Goal: Transaction & Acquisition: Purchase product/service

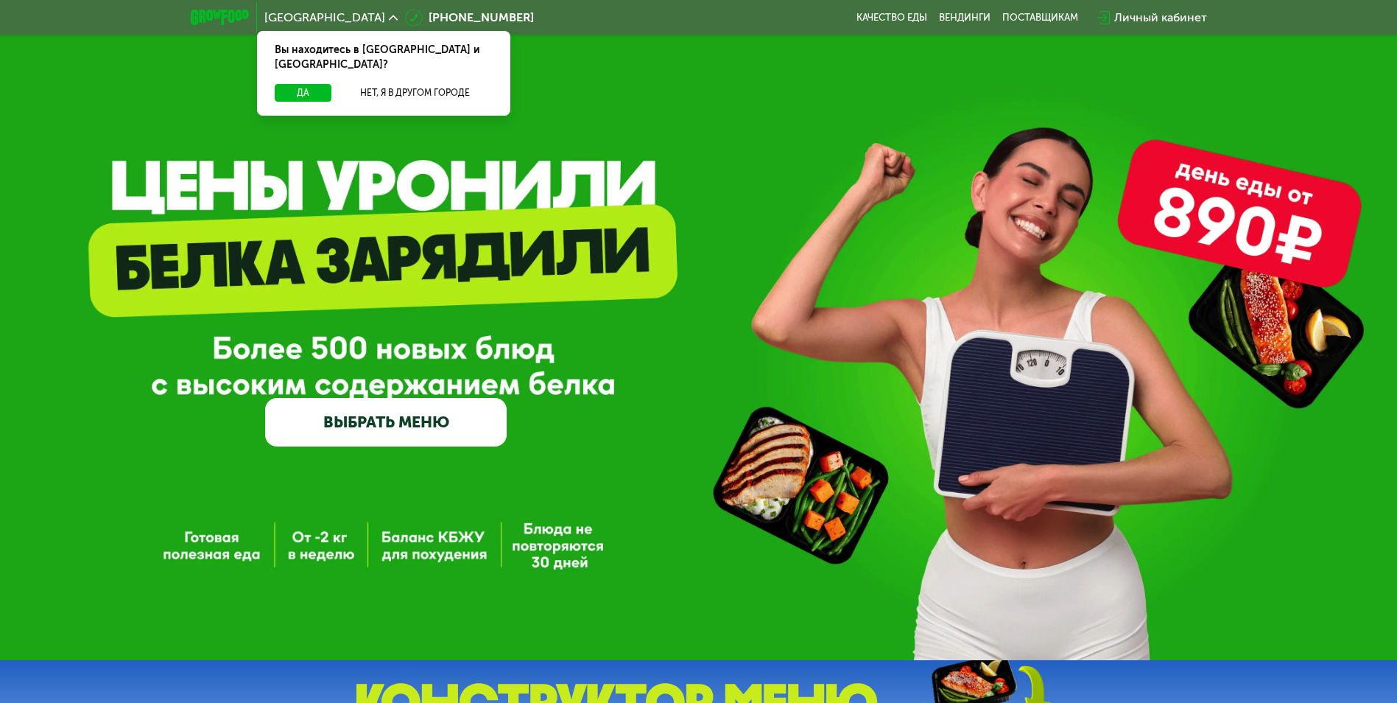
click at [381, 432] on link "ВЫБРАТЬ МЕНЮ" at bounding box center [386, 422] width 242 height 49
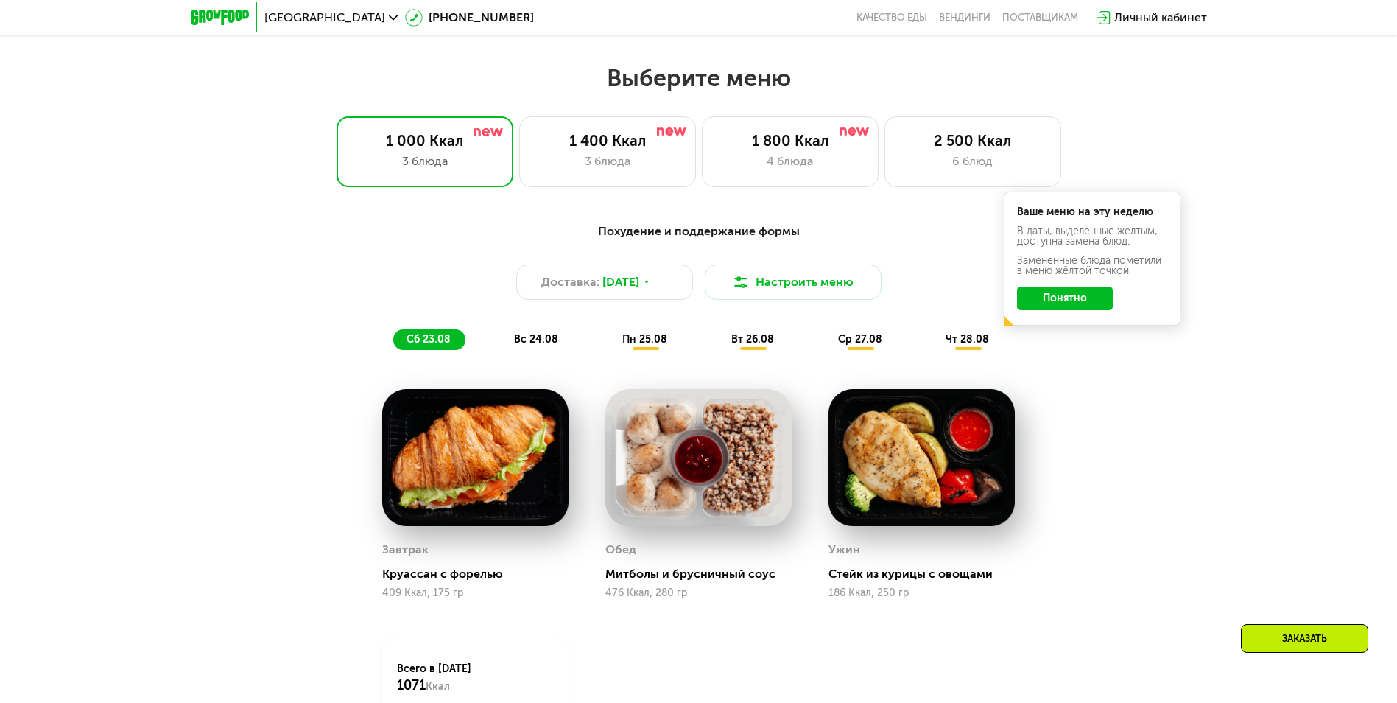
scroll to position [793, 0]
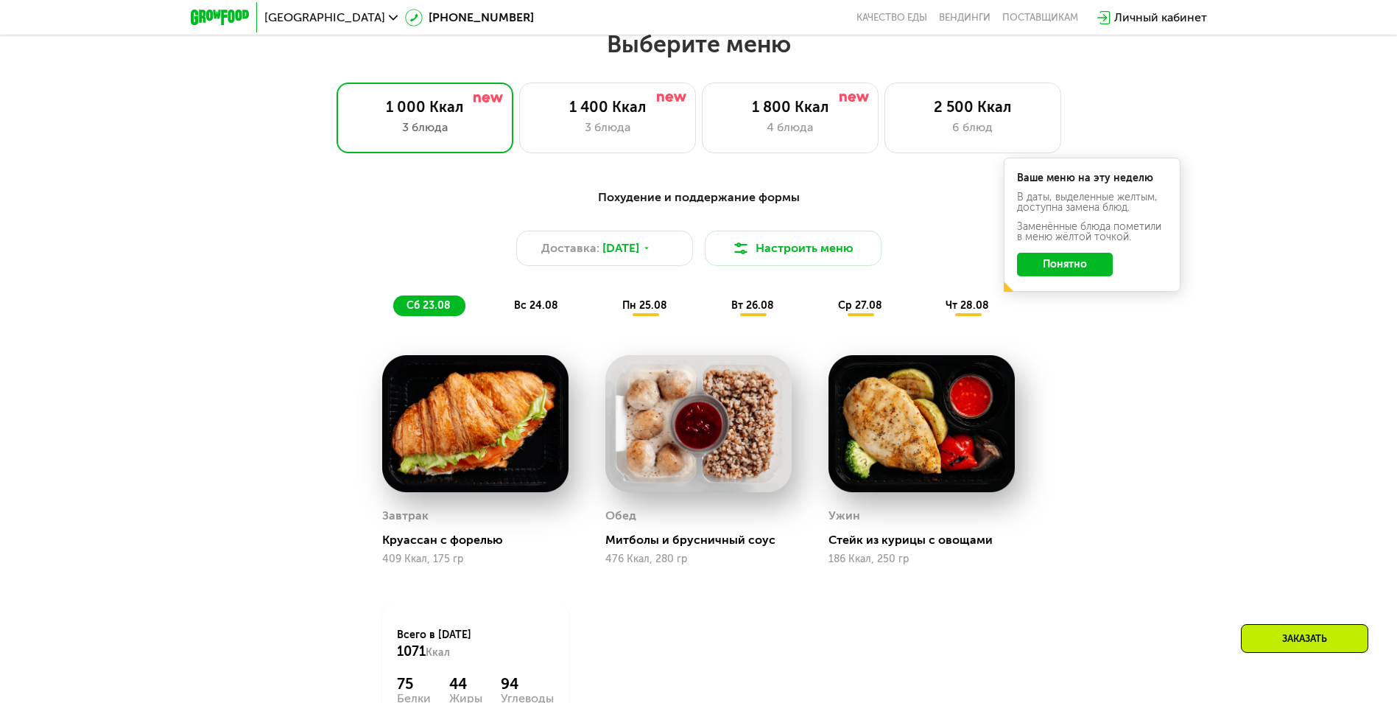
click at [1049, 269] on button "Понятно" at bounding box center [1065, 265] width 96 height 24
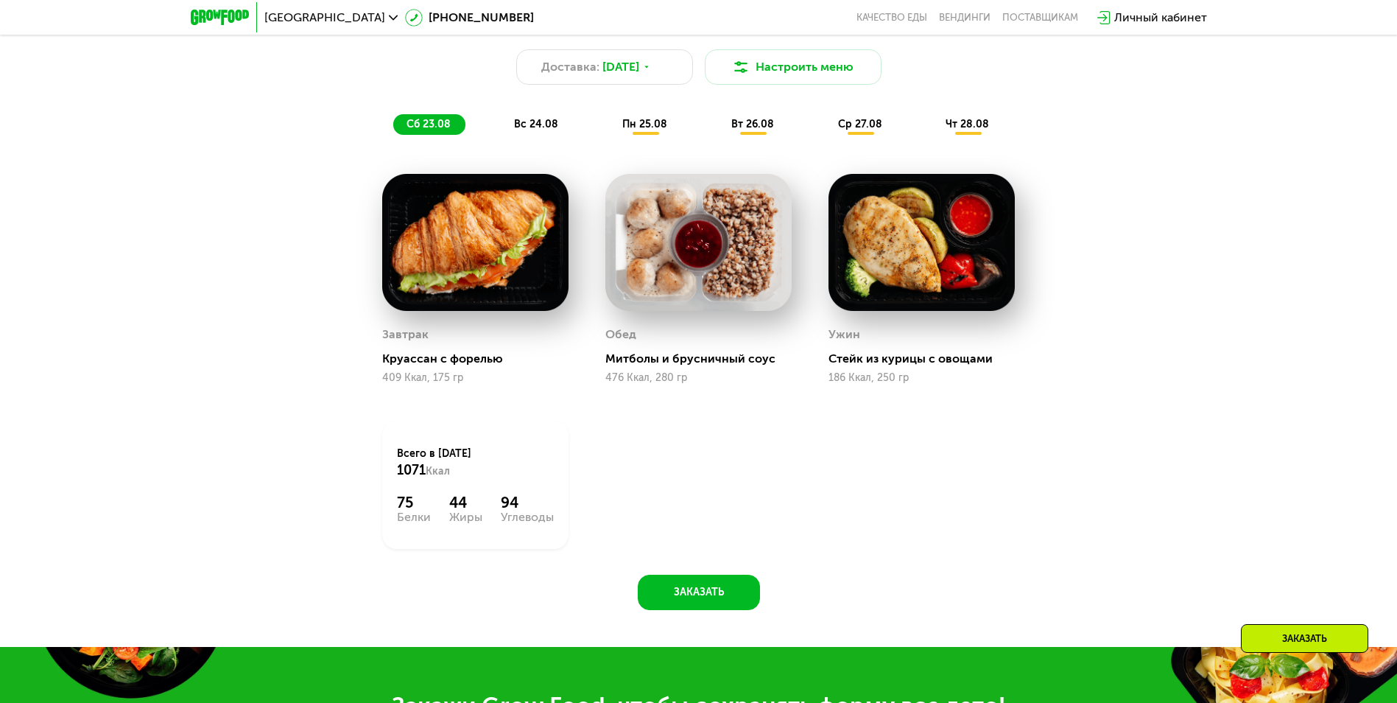
scroll to position [973, 0]
click at [552, 127] on span "вс 24.08" at bounding box center [536, 125] width 44 height 13
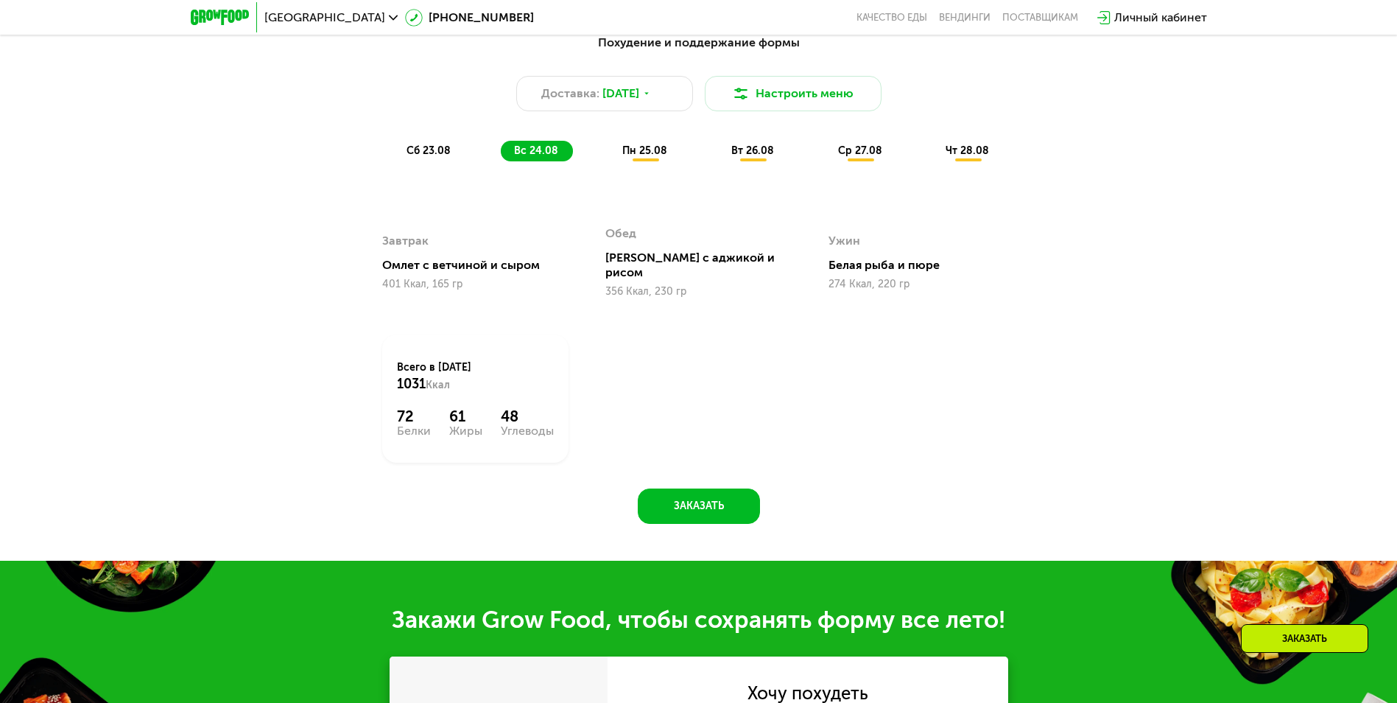
scroll to position [947, 0]
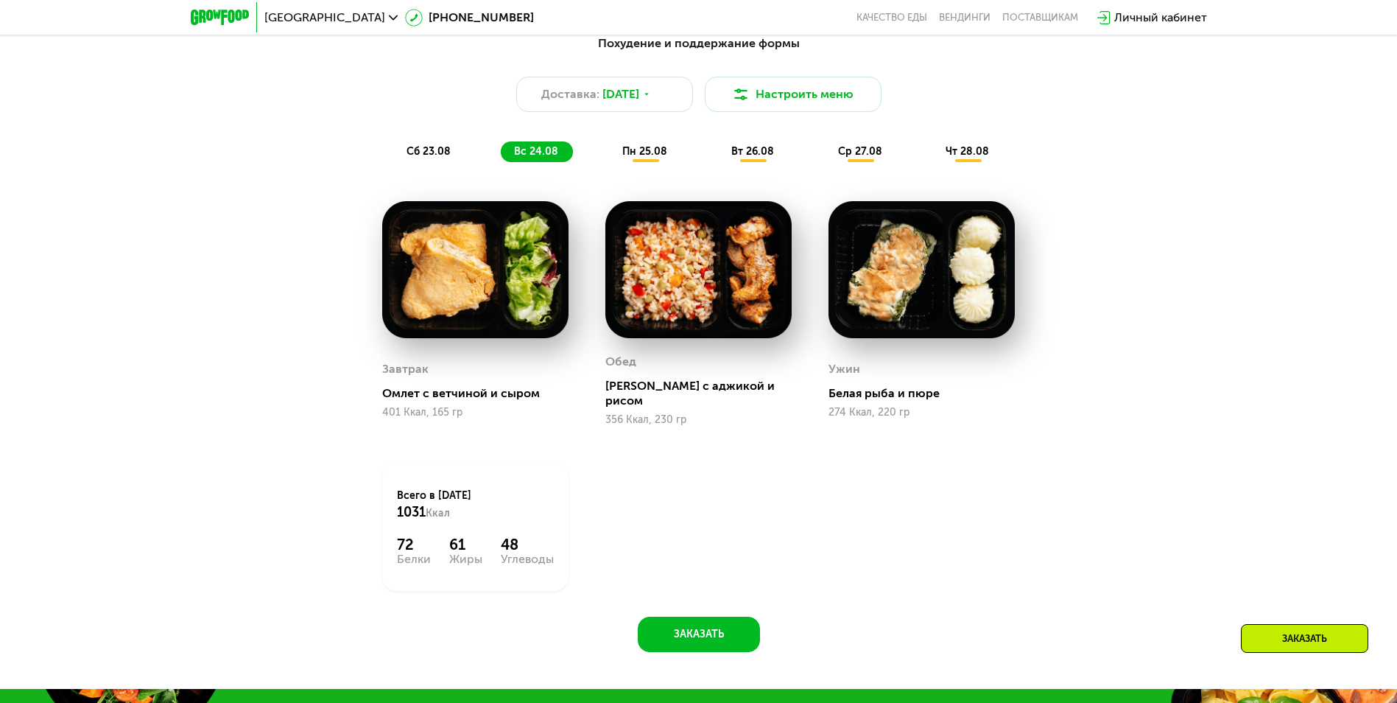
click at [639, 158] on span "пн 25.08" at bounding box center [644, 151] width 45 height 13
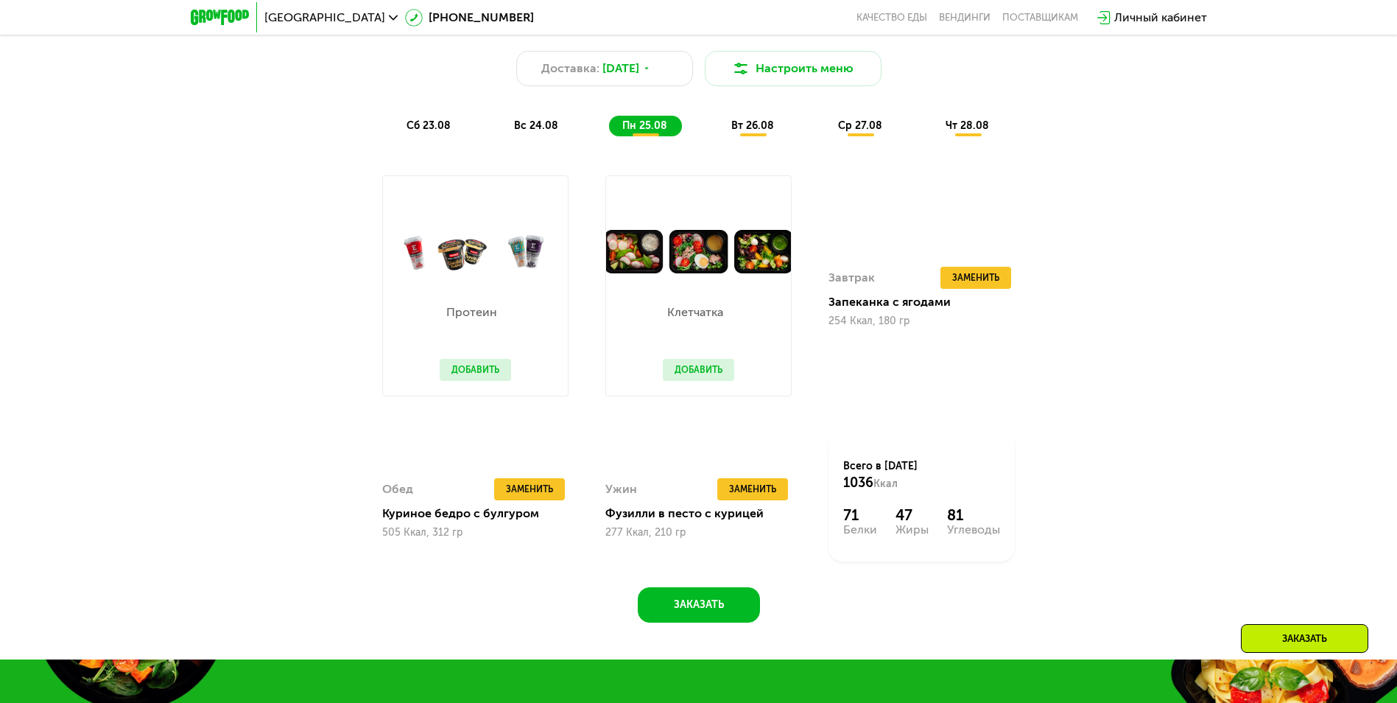
scroll to position [1052, 0]
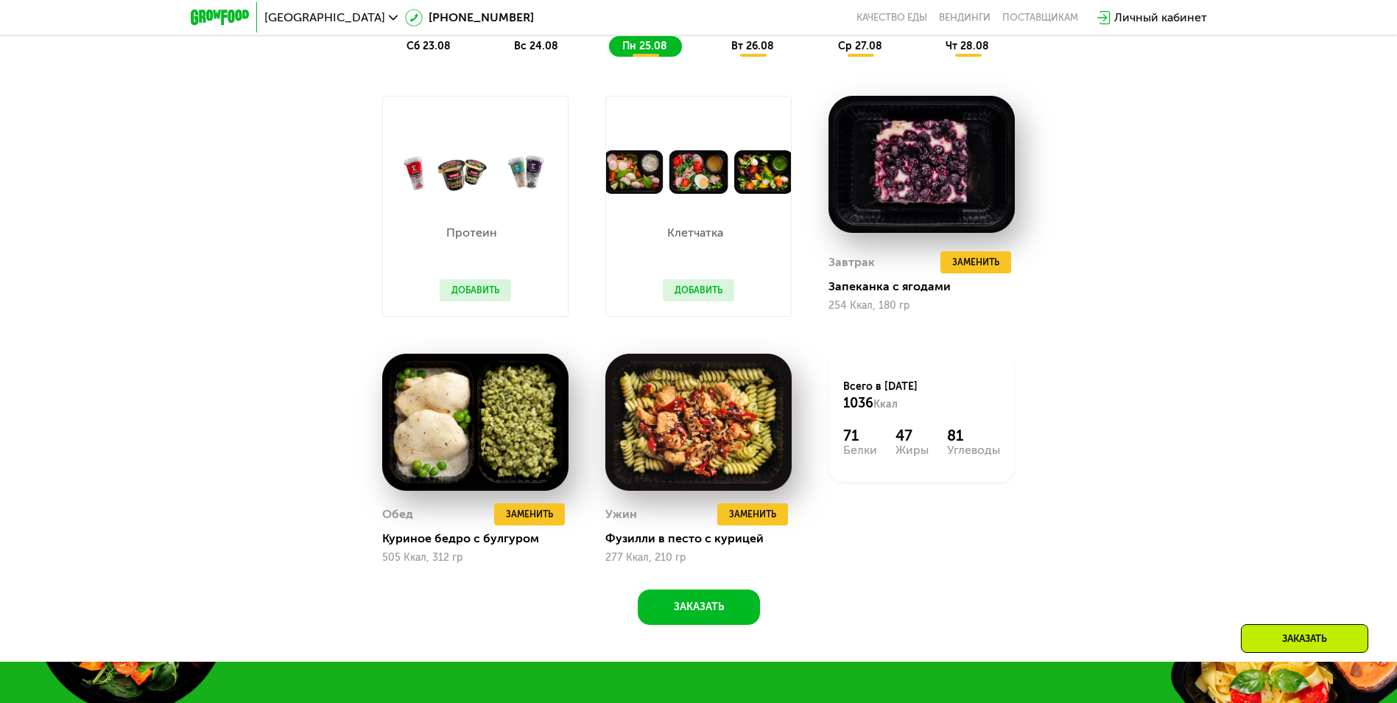
click at [773, 46] on span "вт 26.08" at bounding box center [753, 46] width 43 height 13
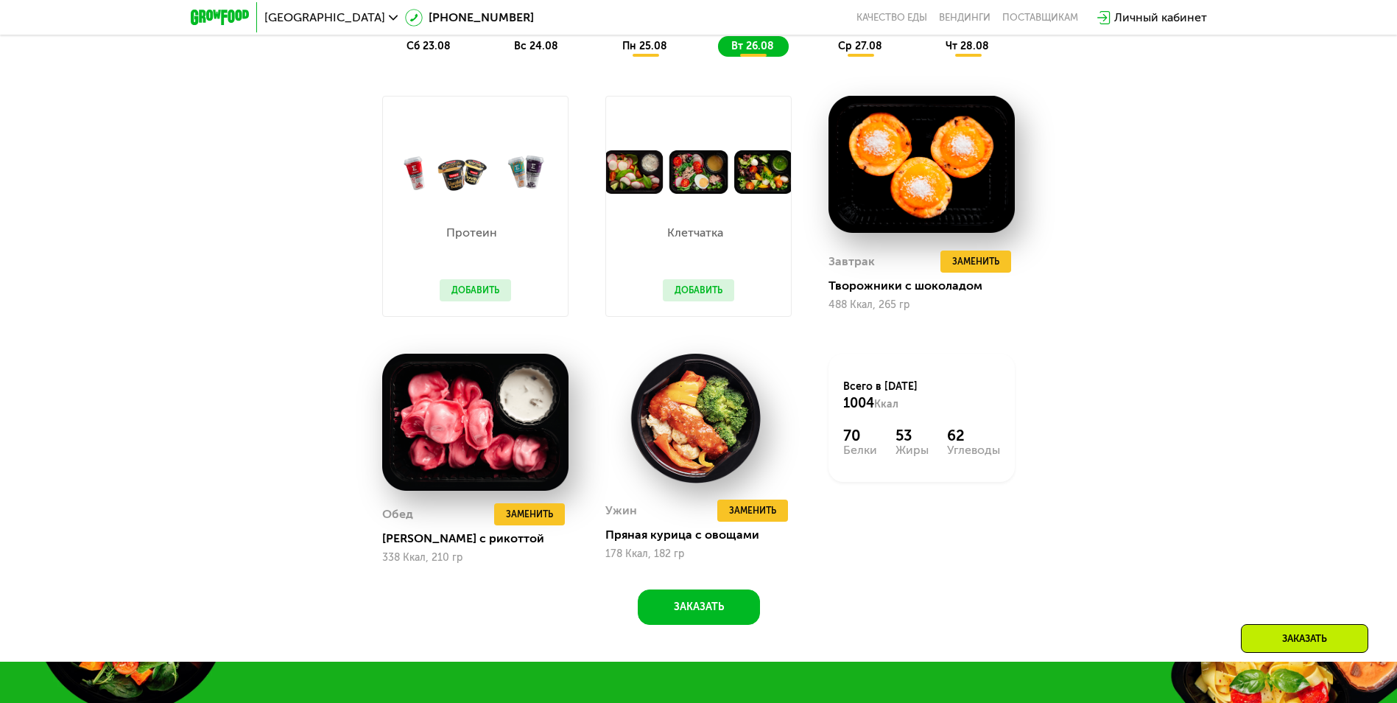
click at [853, 51] on span "ср 27.08" at bounding box center [860, 46] width 44 height 13
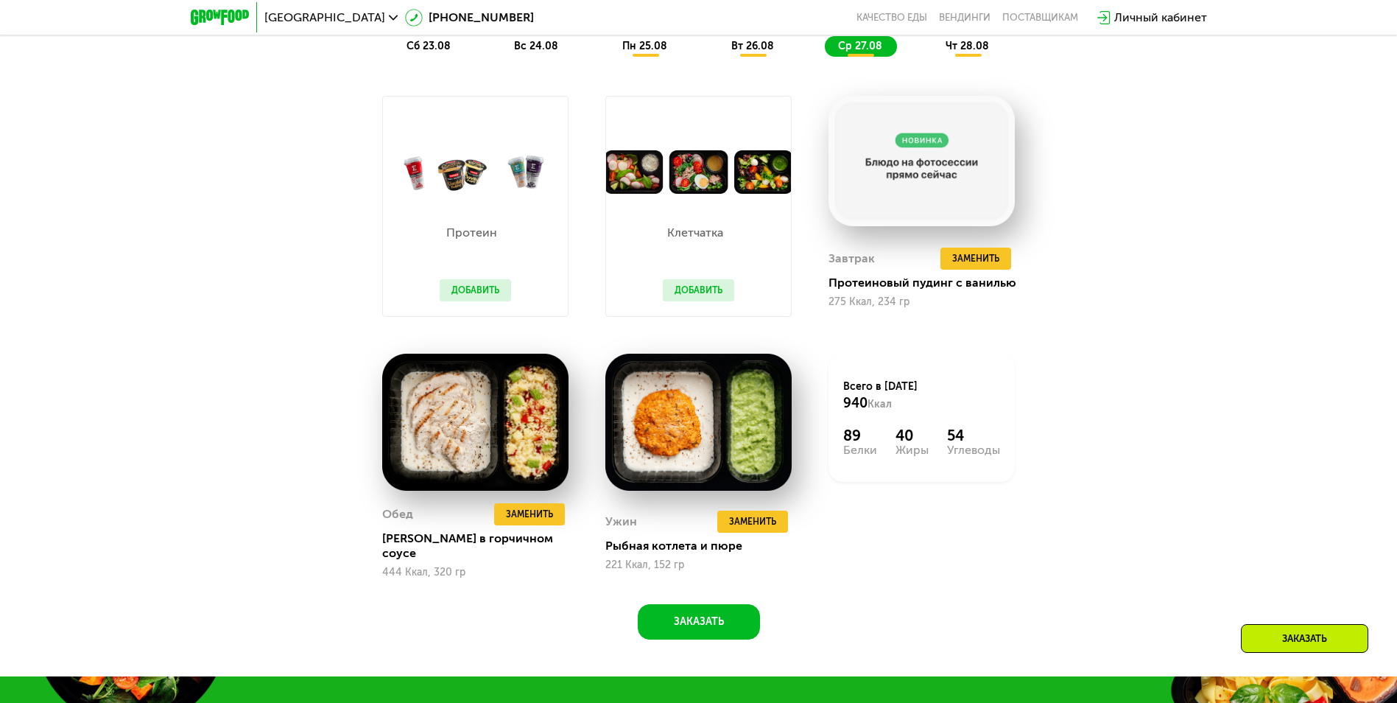
click at [946, 55] on div "чт 28.08" at bounding box center [968, 46] width 71 height 21
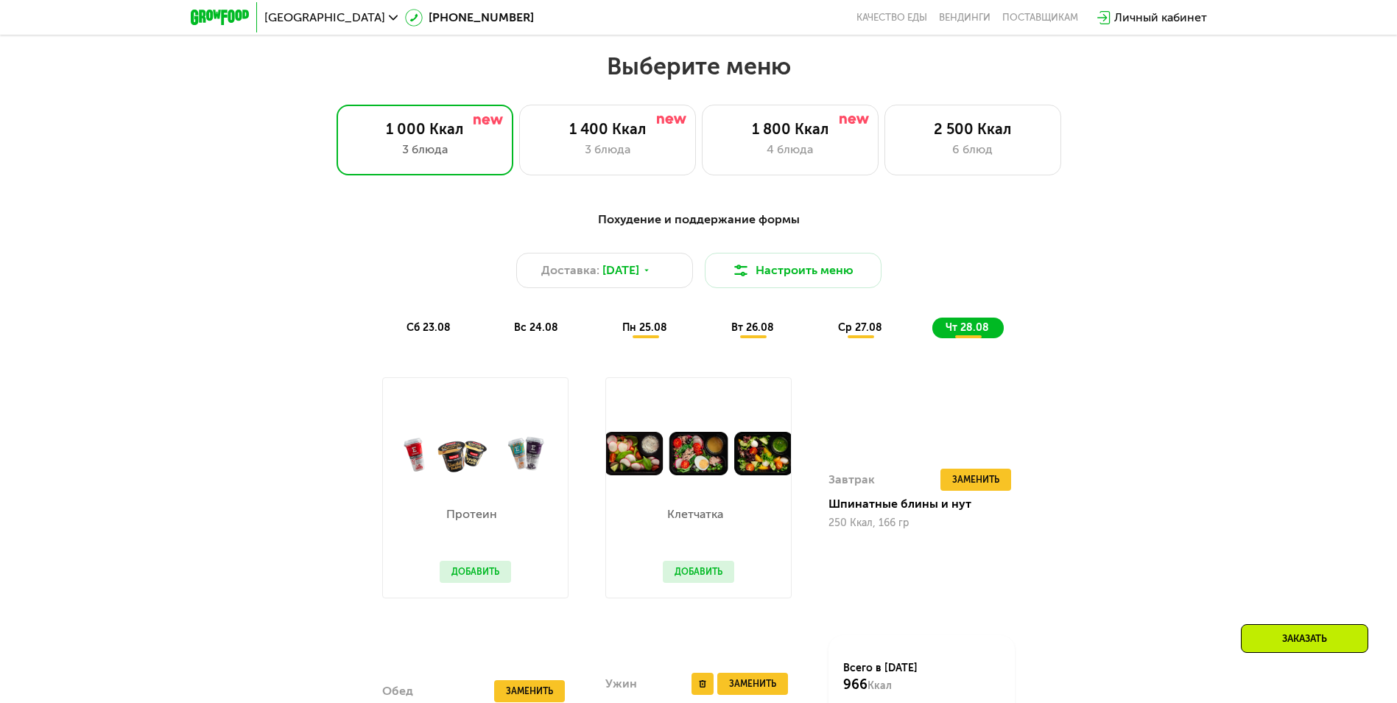
scroll to position [770, 0]
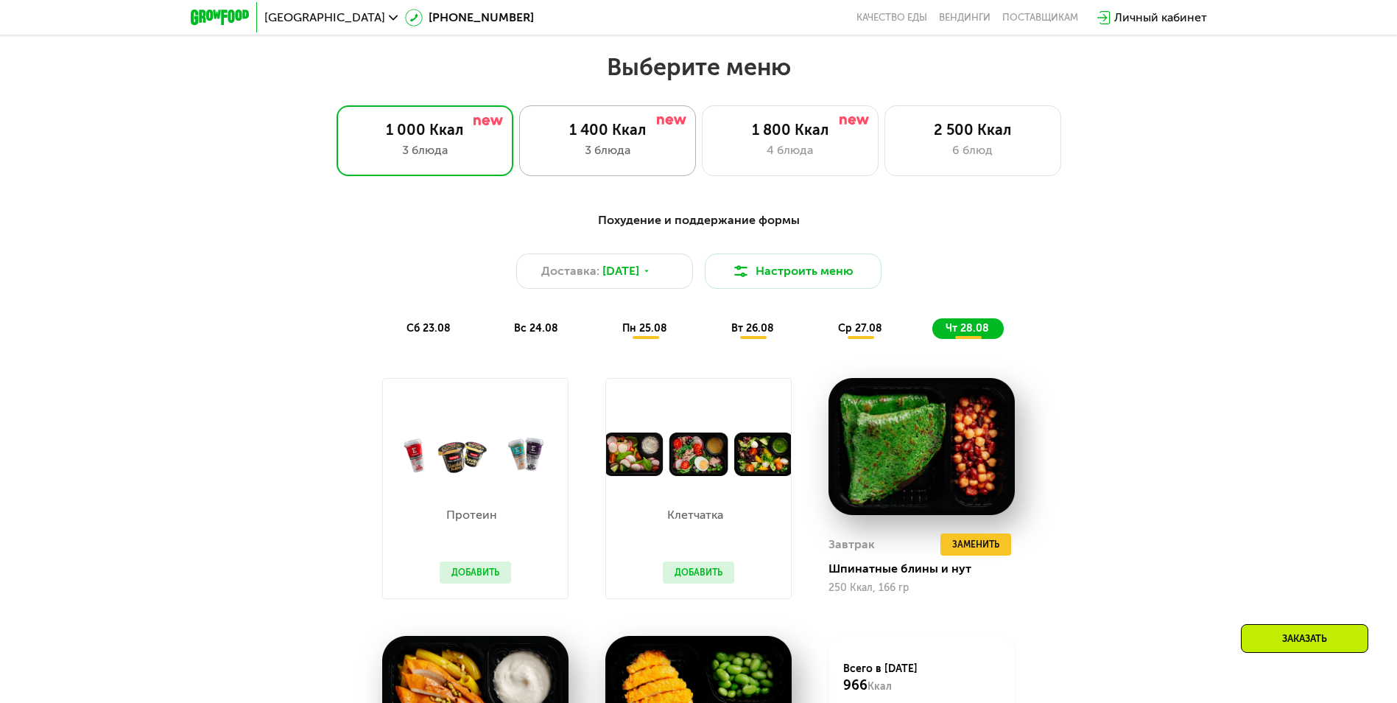
click at [614, 125] on div "1 400 Ккал" at bounding box center [608, 130] width 146 height 18
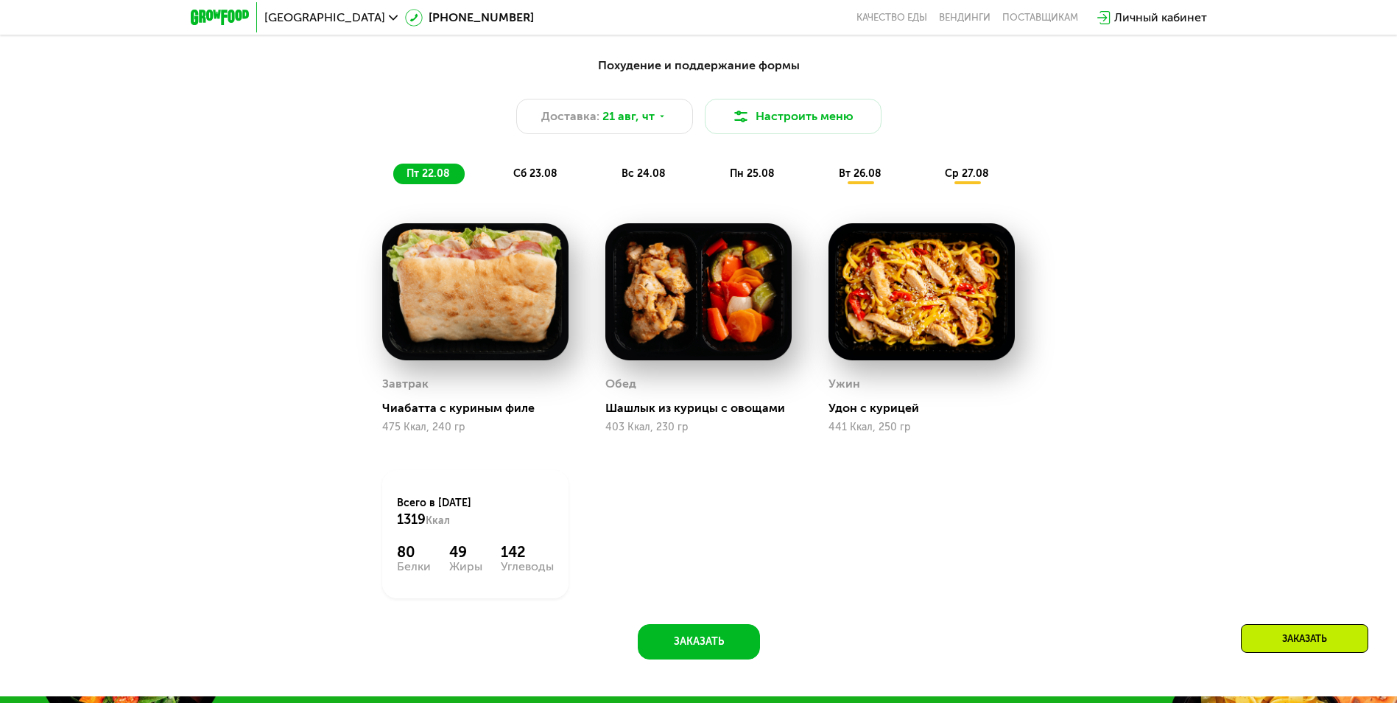
scroll to position [925, 0]
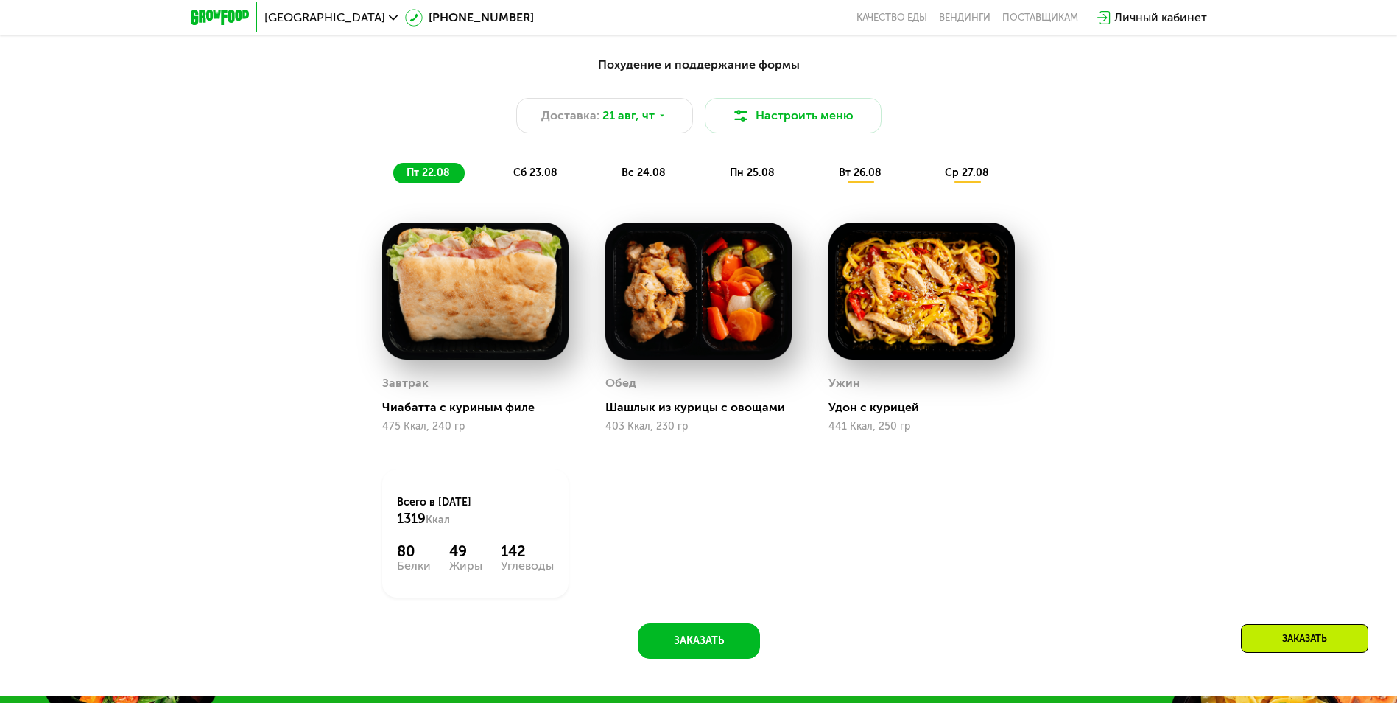
click at [524, 179] on span "сб 23.08" at bounding box center [535, 172] width 44 height 13
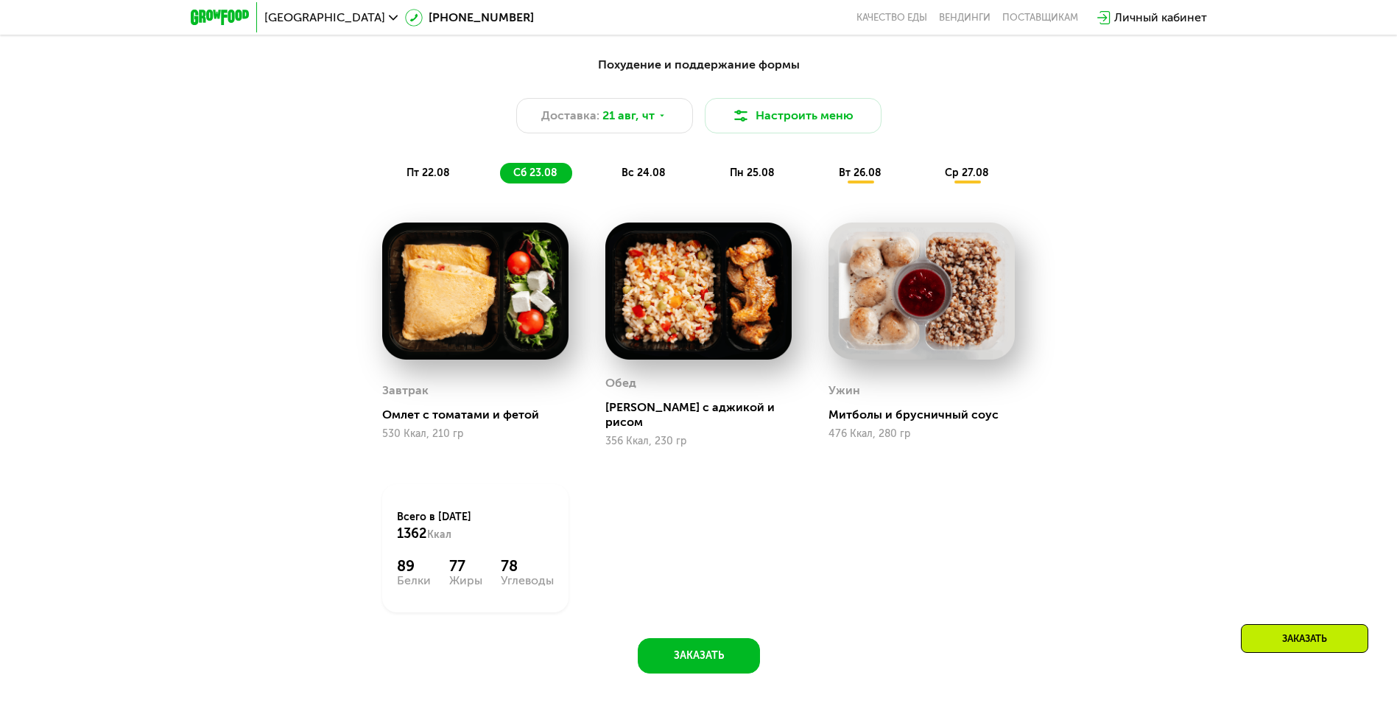
click at [717, 168] on div "вс 24.08" at bounding box center [753, 173] width 73 height 21
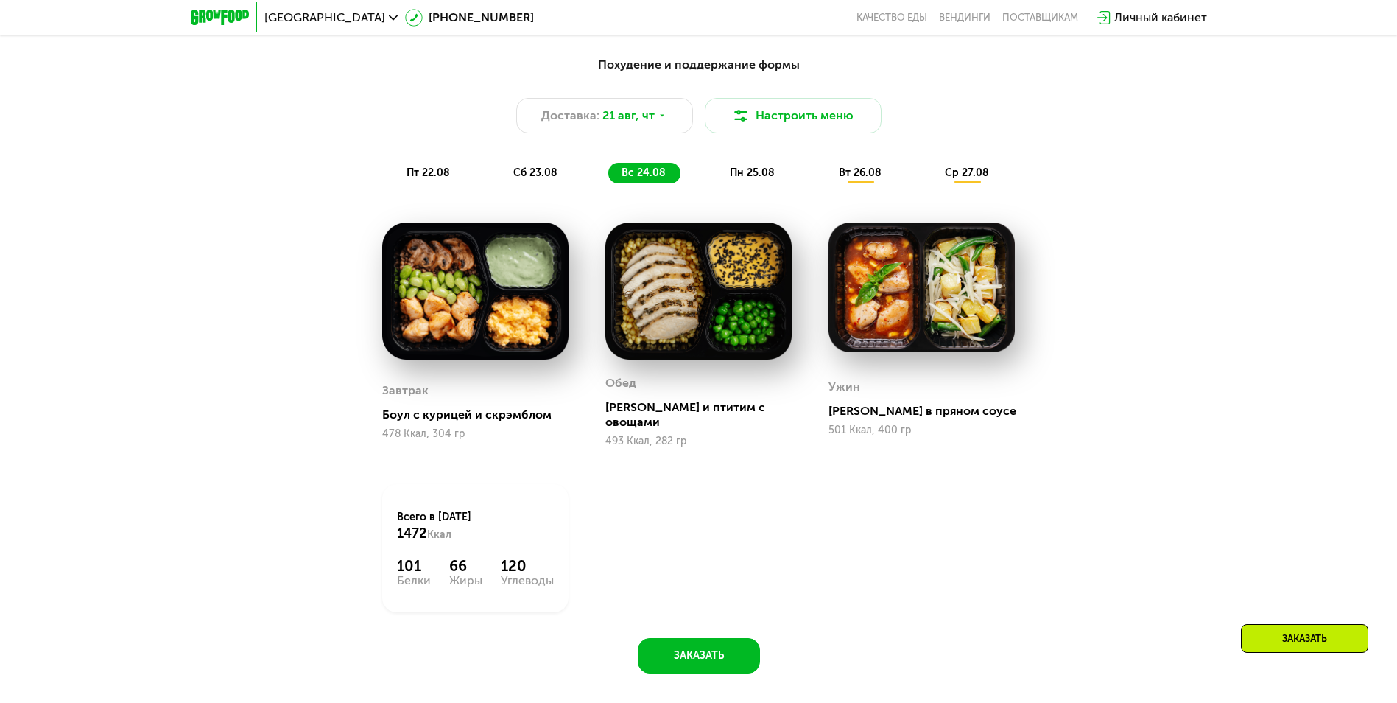
click at [737, 176] on span "пн 25.08" at bounding box center [752, 172] width 45 height 13
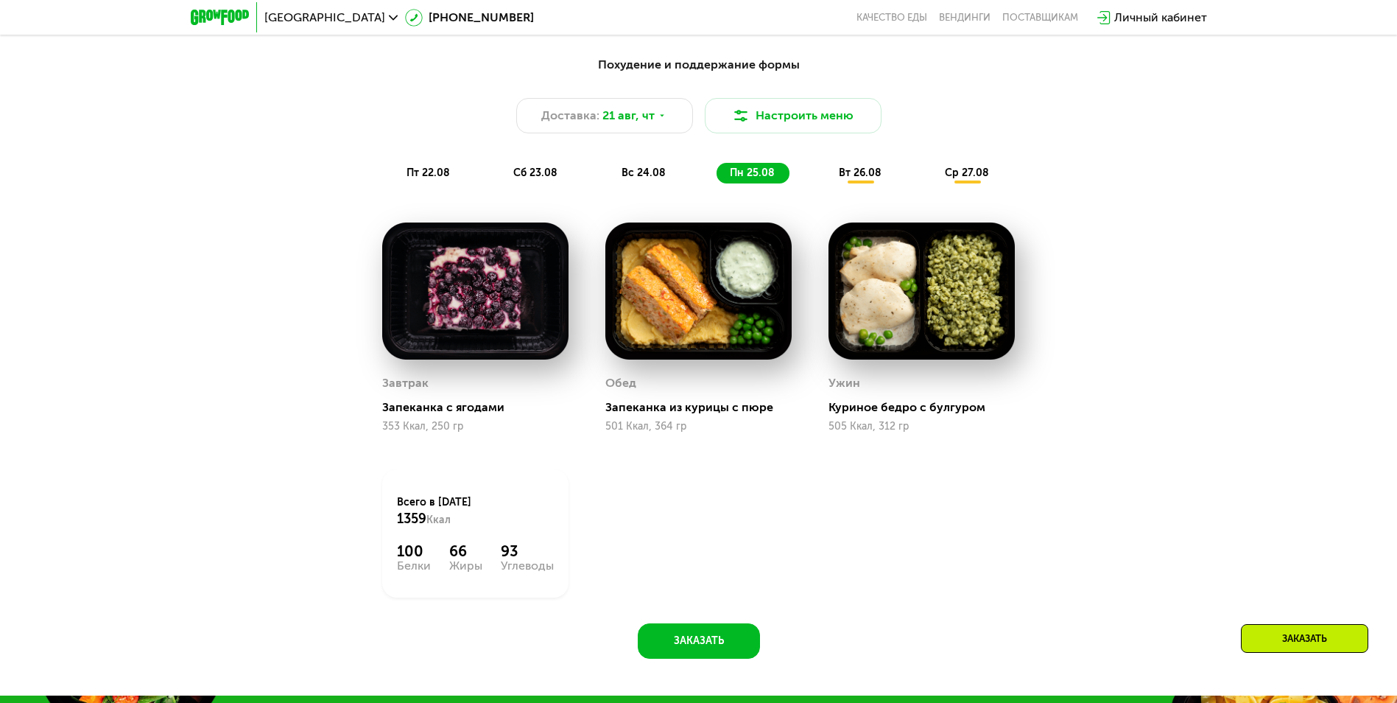
click at [932, 178] on div "вт 26.08" at bounding box center [968, 173] width 72 height 21
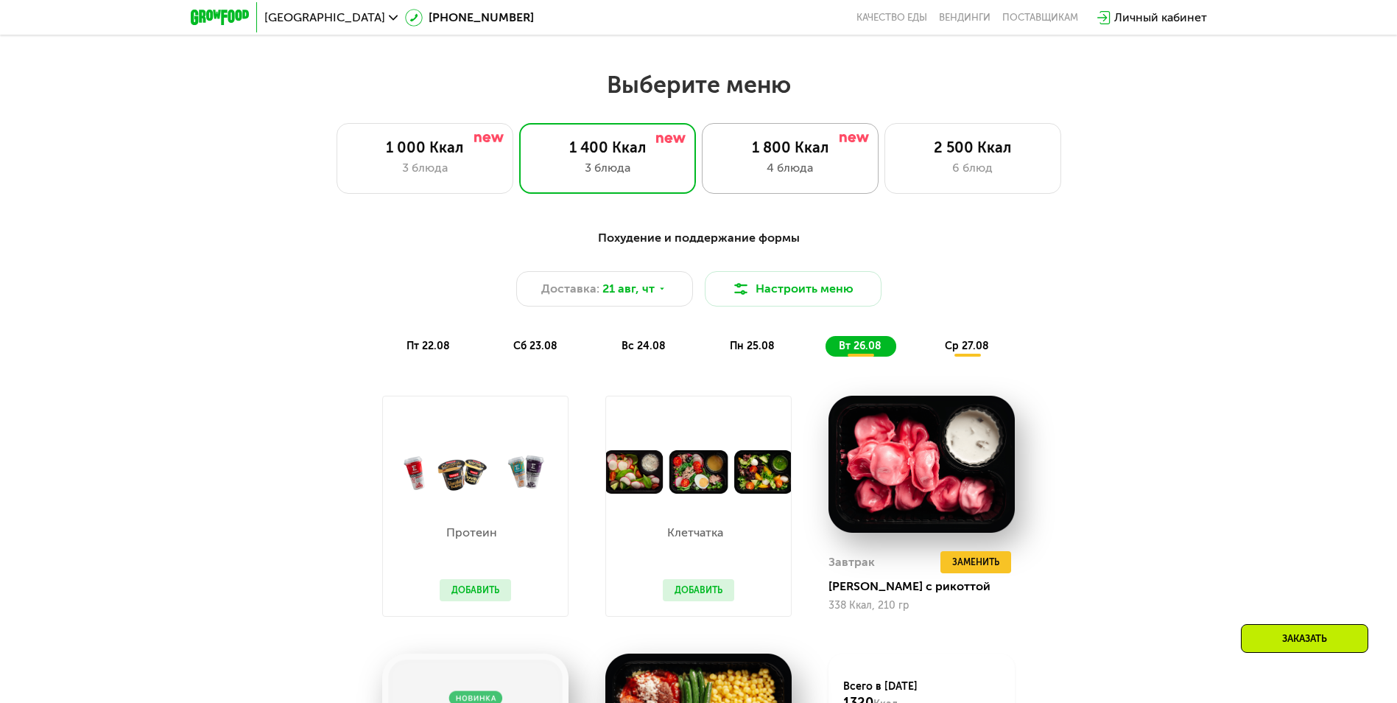
scroll to position [751, 0]
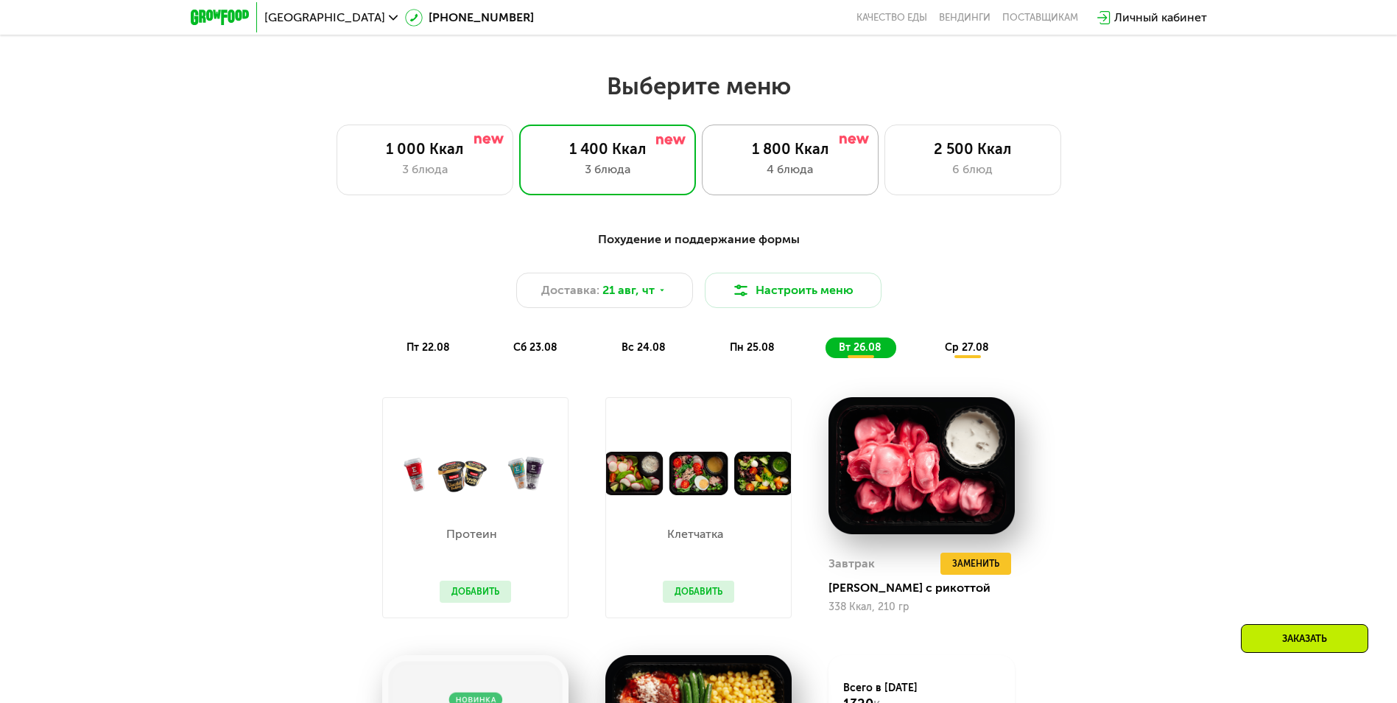
click at [885, 163] on div "1 800 Ккал 4 блюда" at bounding box center [973, 159] width 177 height 71
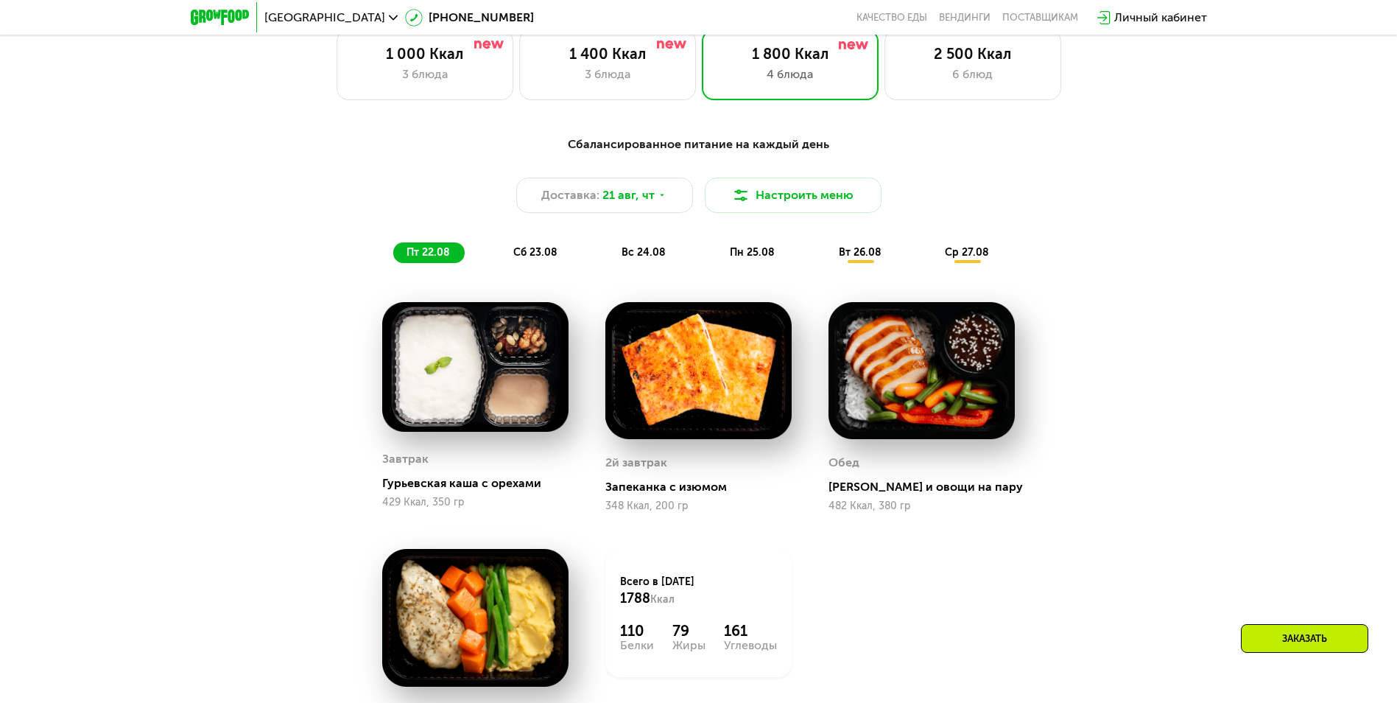
scroll to position [845, 0]
click at [608, 264] on div "сб 23.08" at bounding box center [644, 253] width 72 height 21
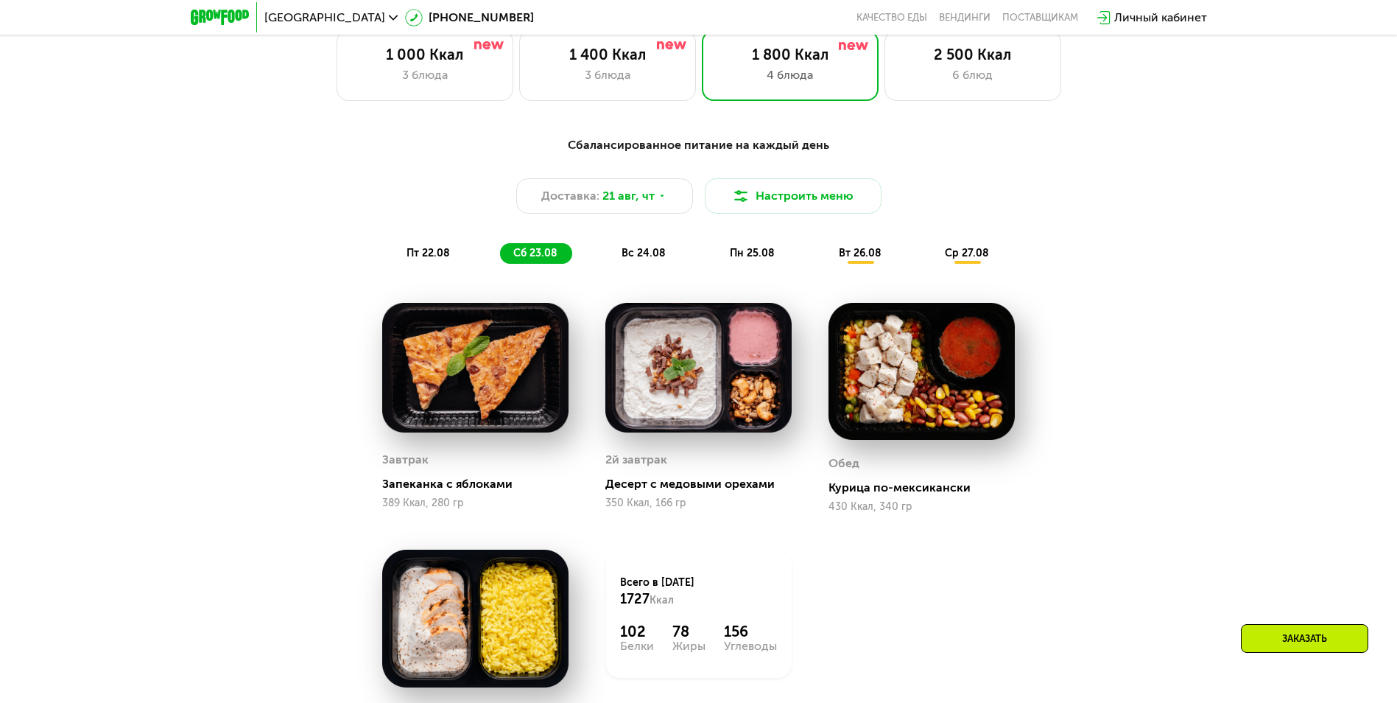
click at [717, 264] on div "вс 24.08" at bounding box center [753, 253] width 73 height 21
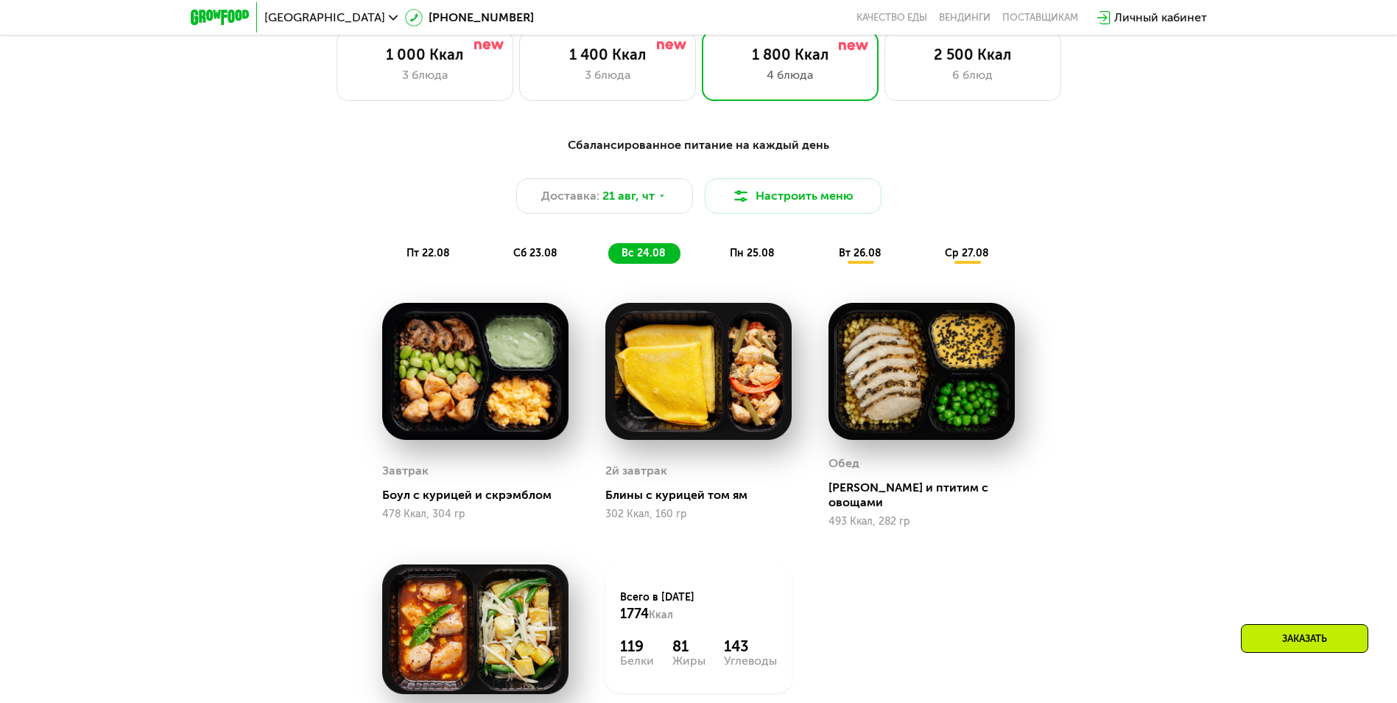
click at [826, 249] on div "пн 25.08" at bounding box center [861, 253] width 71 height 21
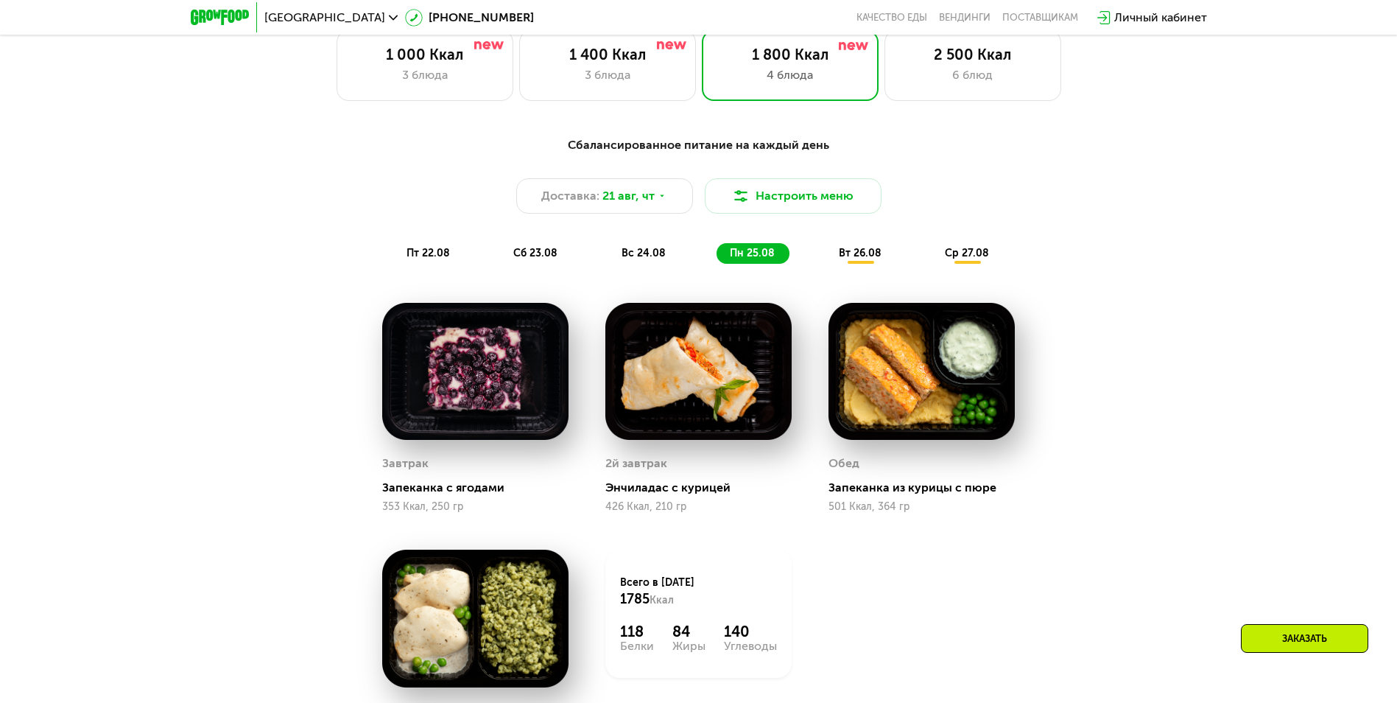
click at [932, 264] on div "вт 26.08" at bounding box center [968, 253] width 72 height 21
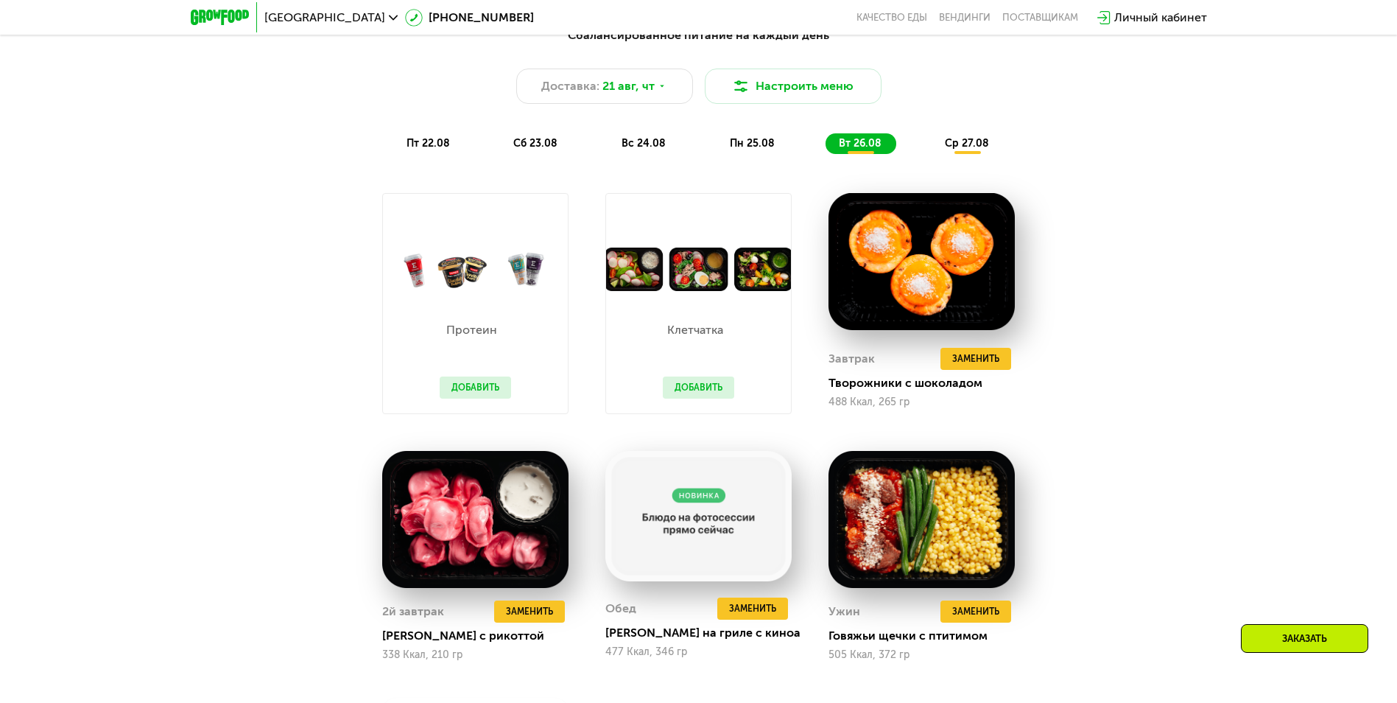
scroll to position [954, 0]
click at [980, 144] on span "ср 27.08" at bounding box center [967, 144] width 44 height 13
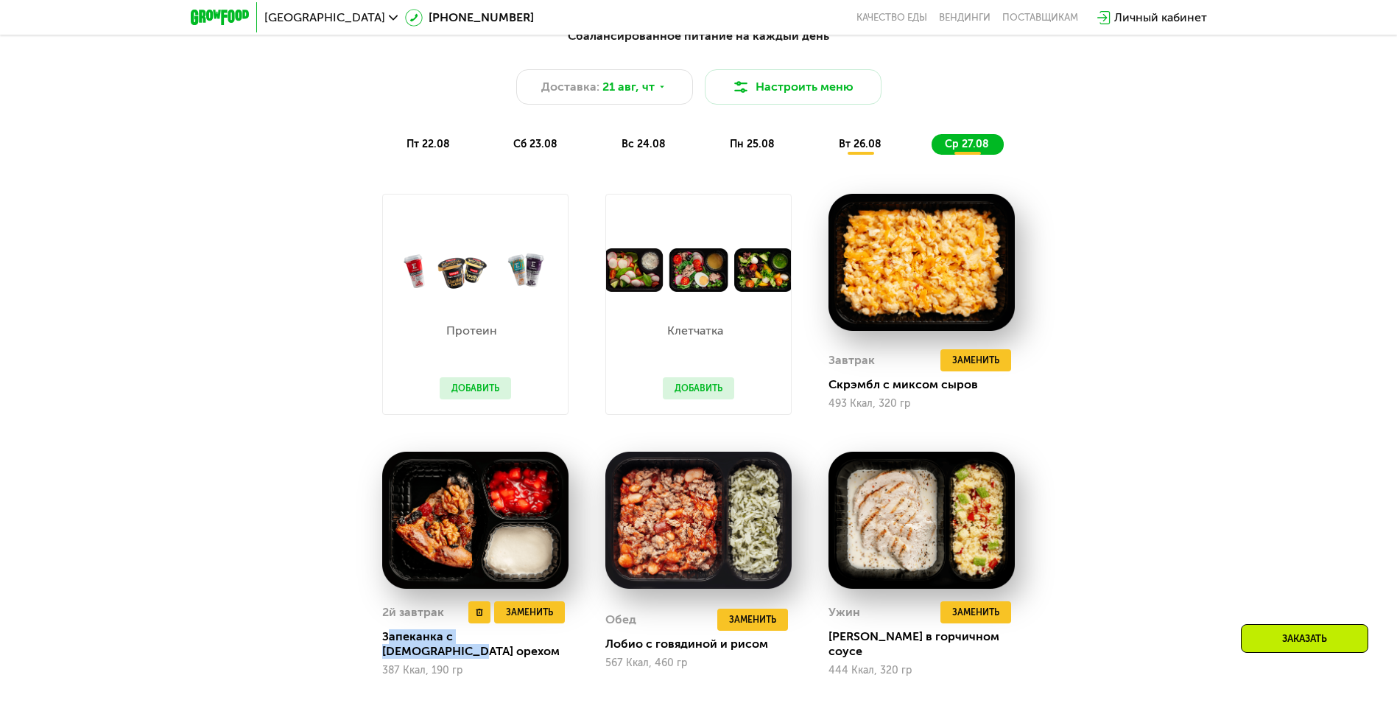
drag, startPoint x: 551, startPoint y: 646, endPoint x: 388, endPoint y: 634, distance: 163.2
click at [388, 634] on div "Запеканка с [DEMOGRAPHIC_DATA] орехом" at bounding box center [481, 643] width 198 height 29
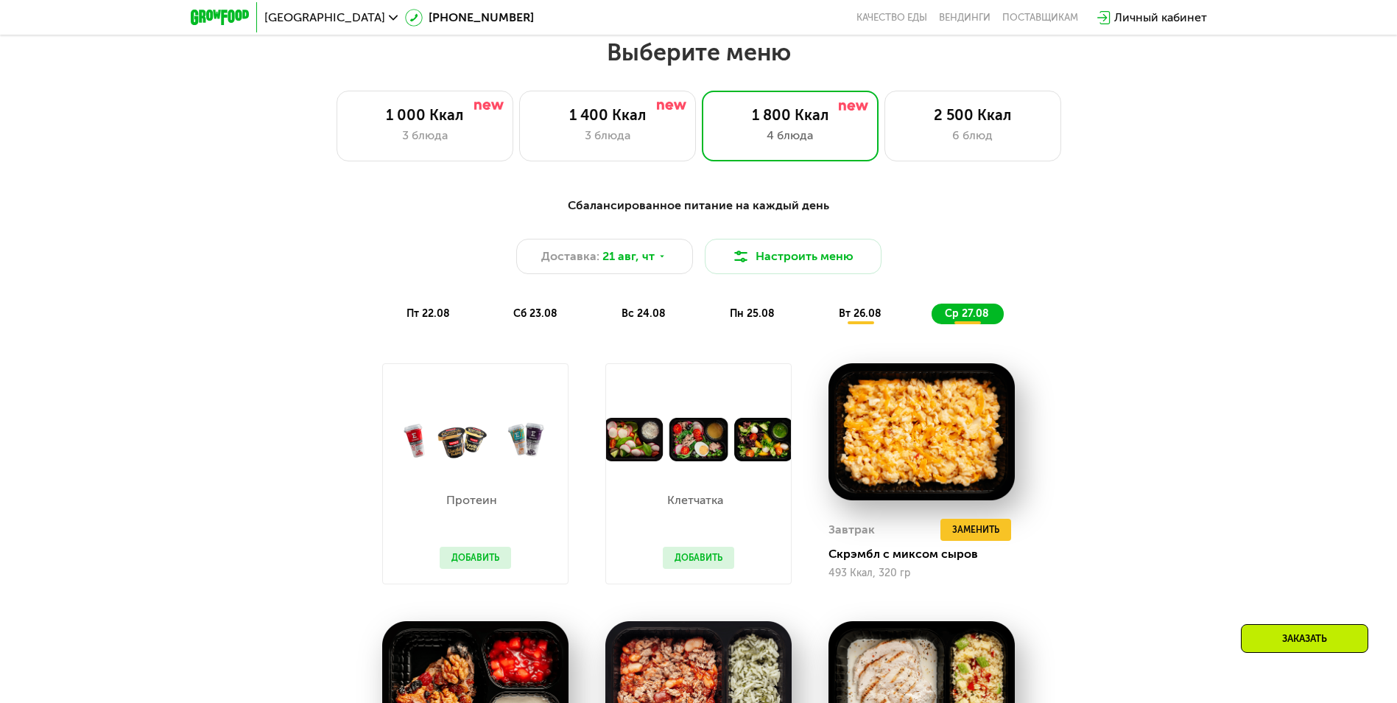
scroll to position [784, 0]
click at [994, 119] on div "2 500 Ккал" at bounding box center [973, 116] width 146 height 18
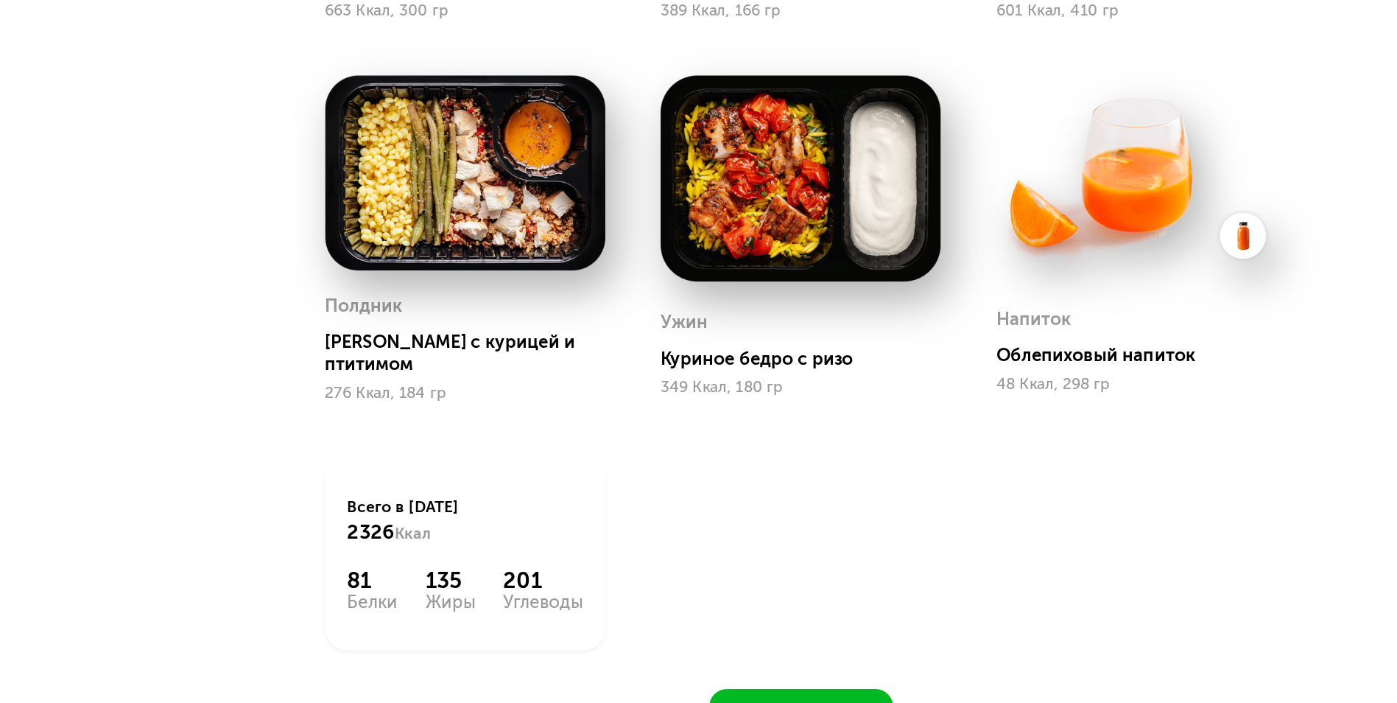
scroll to position [980, 0]
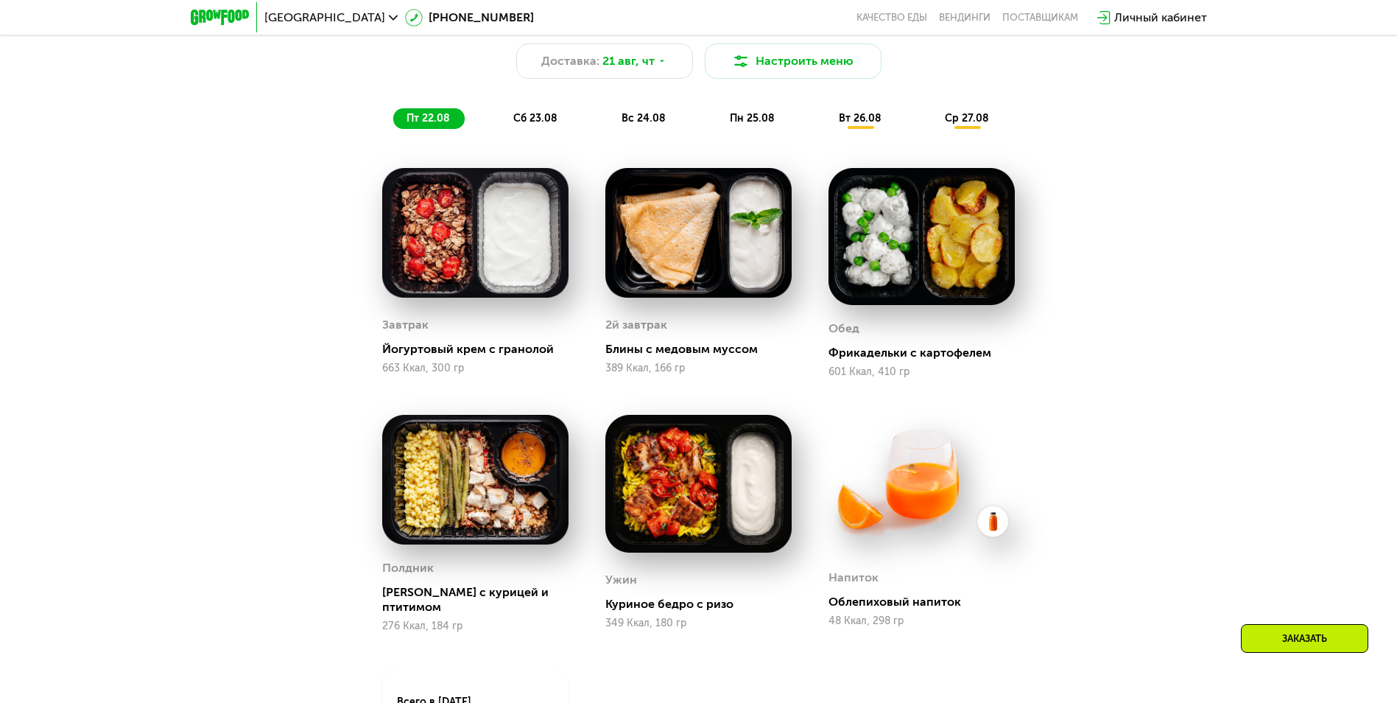
click at [608, 129] on div "сб 23.08" at bounding box center [644, 118] width 72 height 21
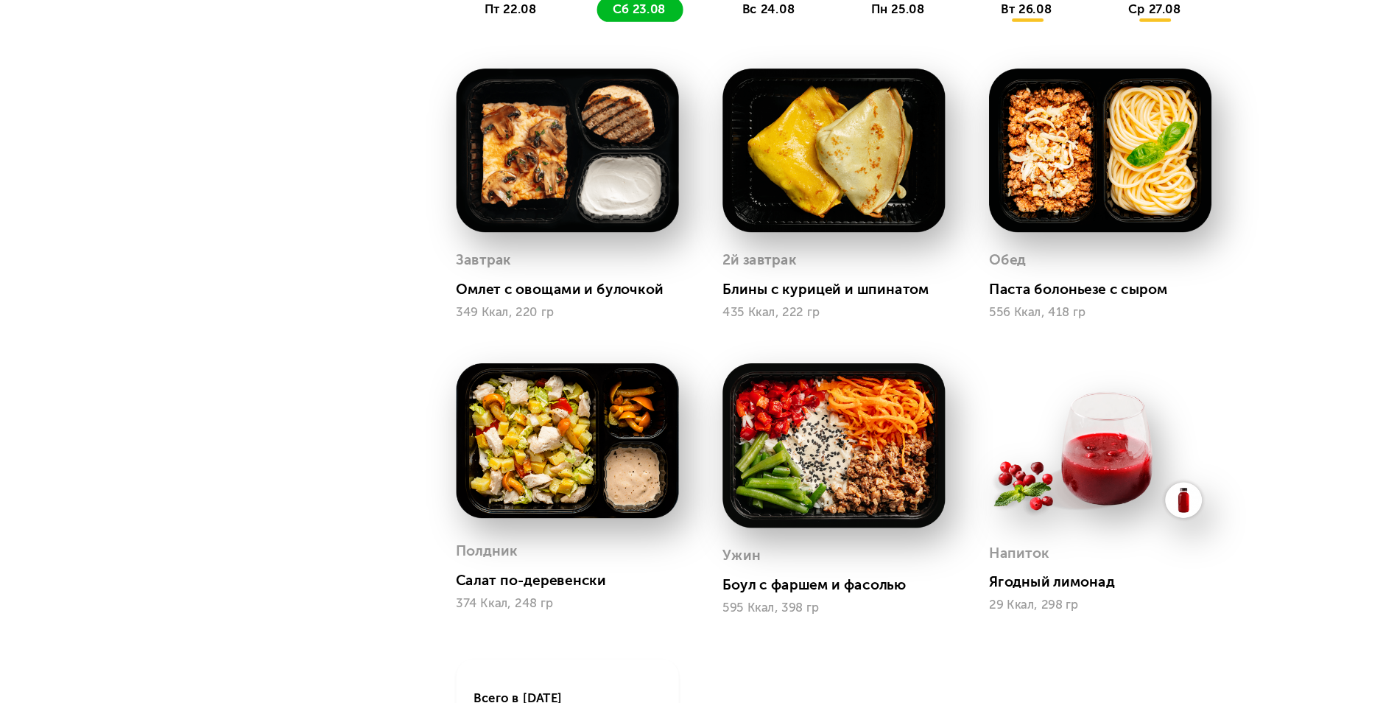
scroll to position [977, 0]
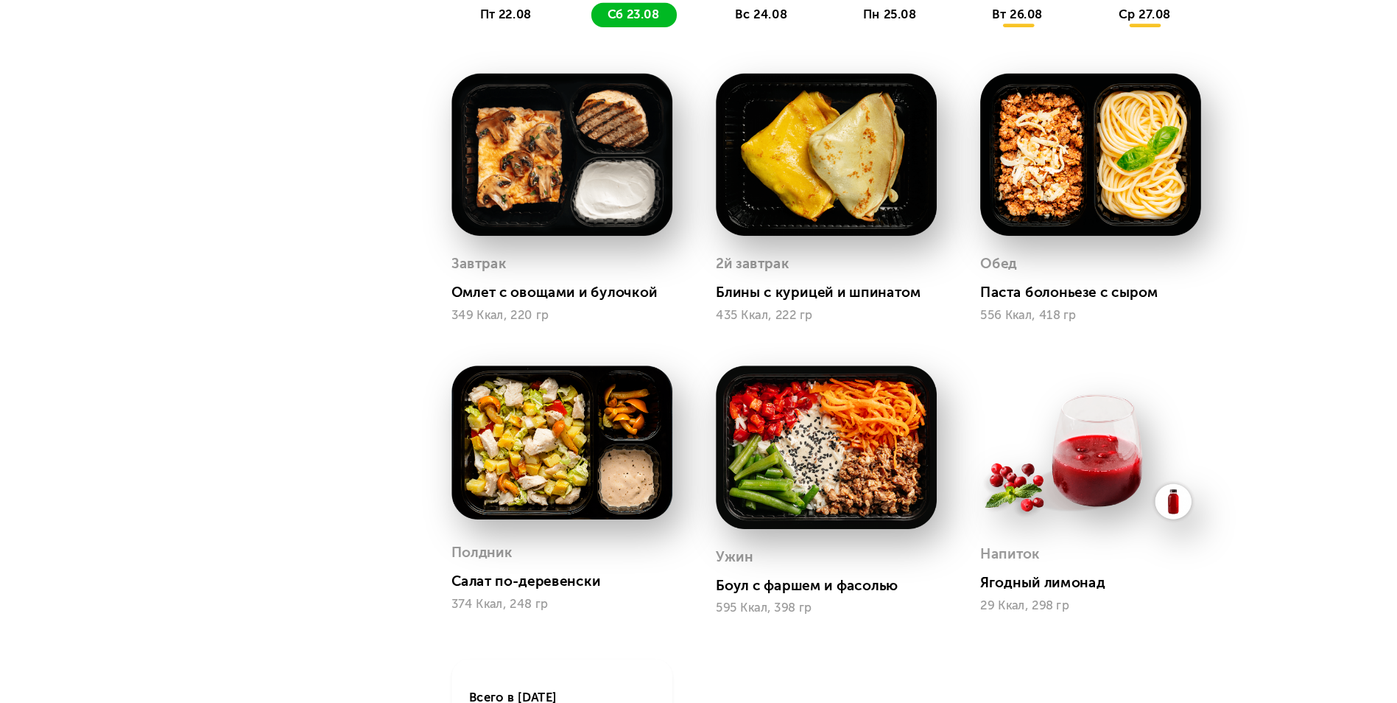
click at [627, 127] on span "вс 24.08" at bounding box center [644, 121] width 44 height 13
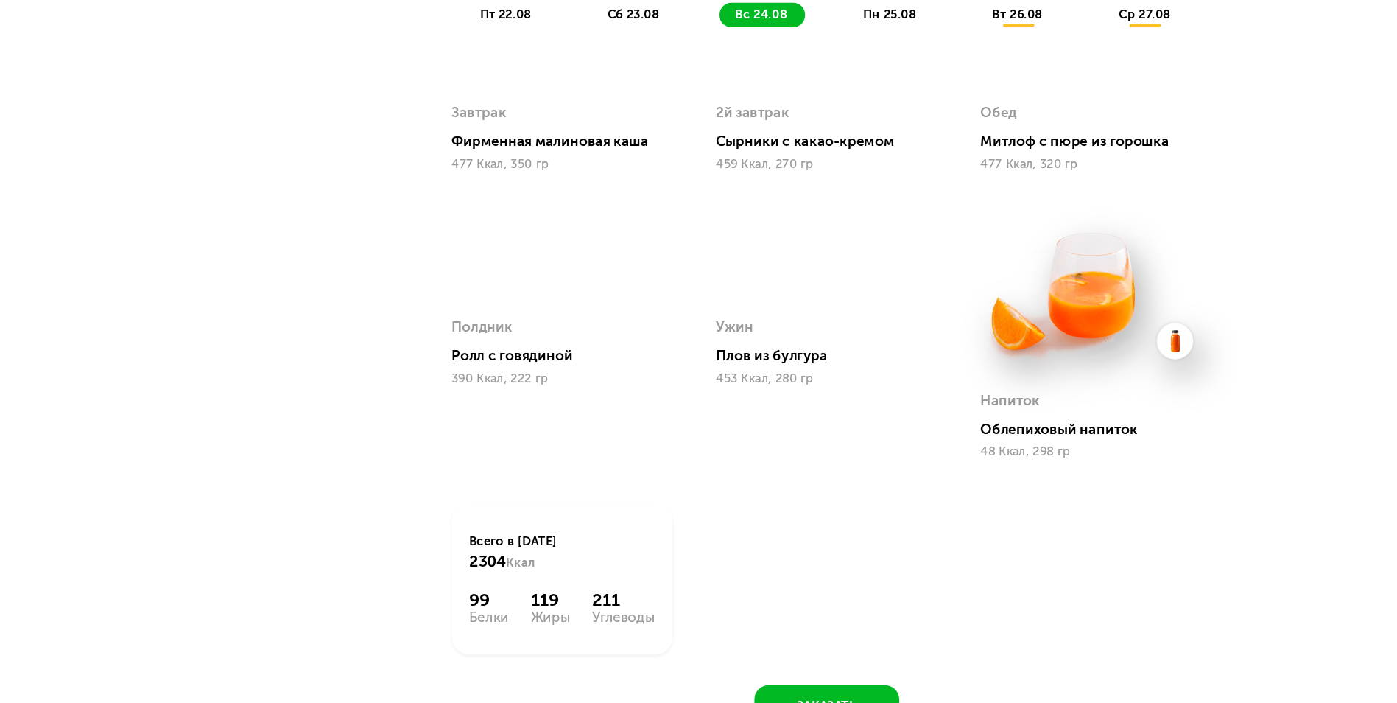
scroll to position [976, 0]
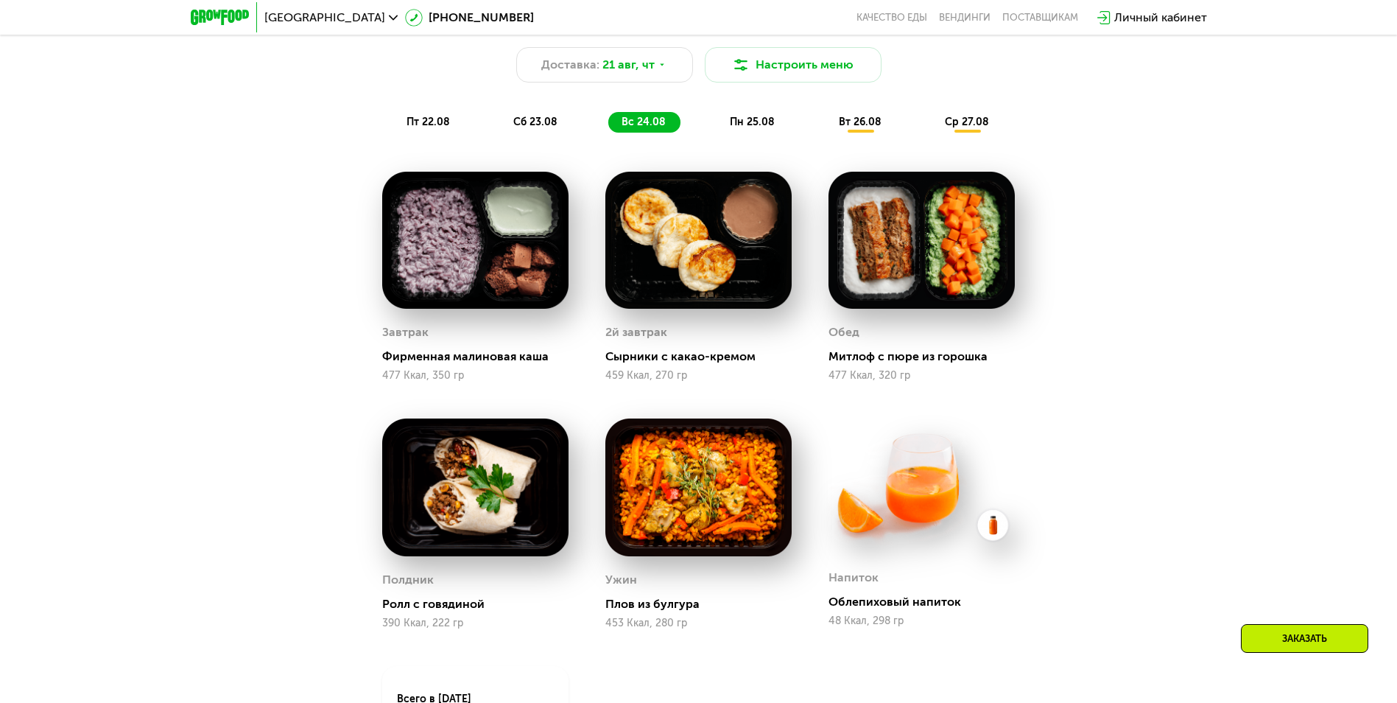
click at [774, 122] on span "пн 25.08" at bounding box center [752, 122] width 45 height 13
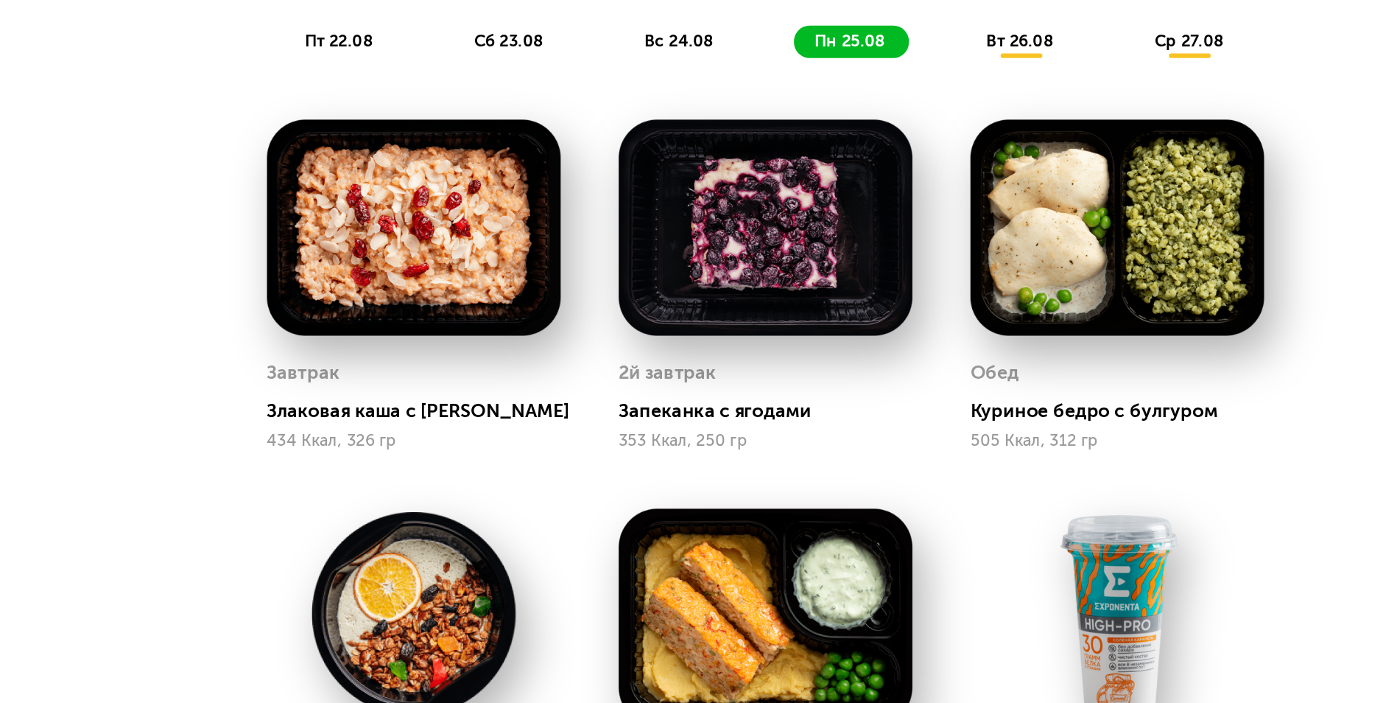
click at [869, 128] on span "вт 26.08" at bounding box center [860, 122] width 43 height 13
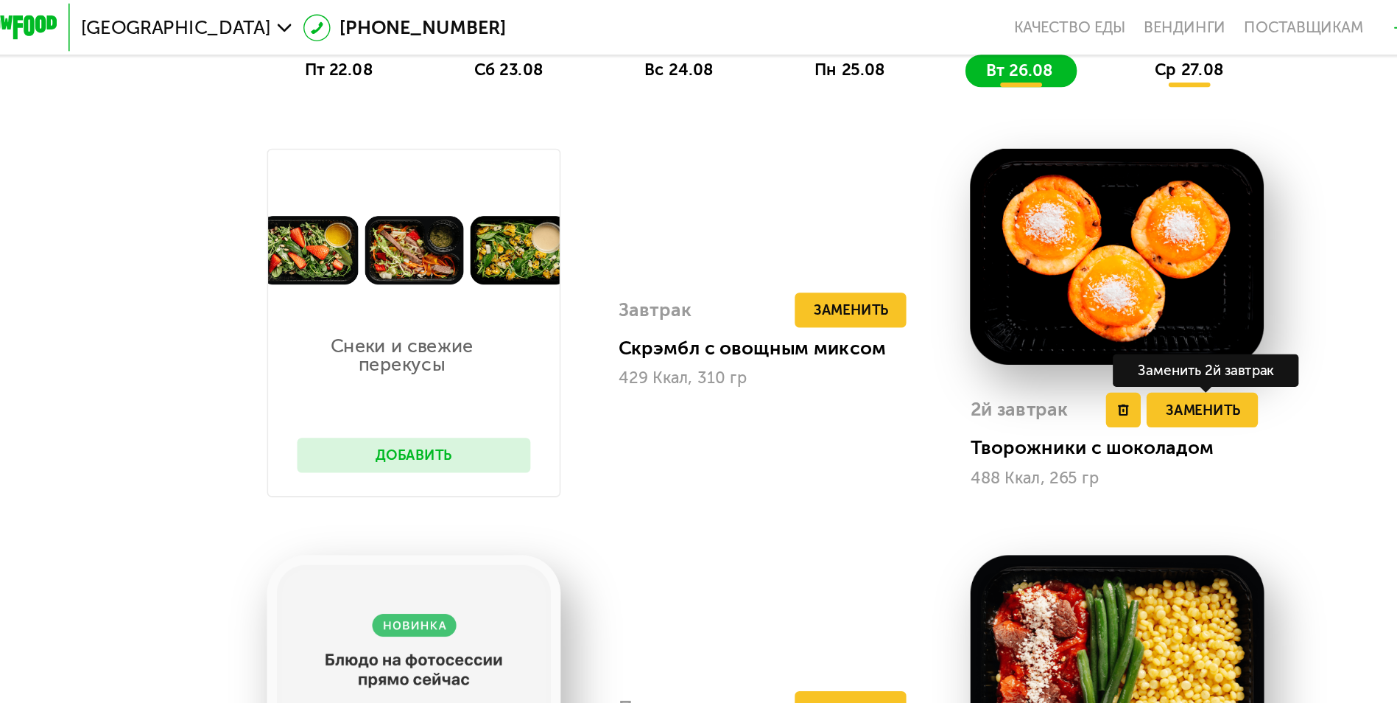
scroll to position [1053, 0]
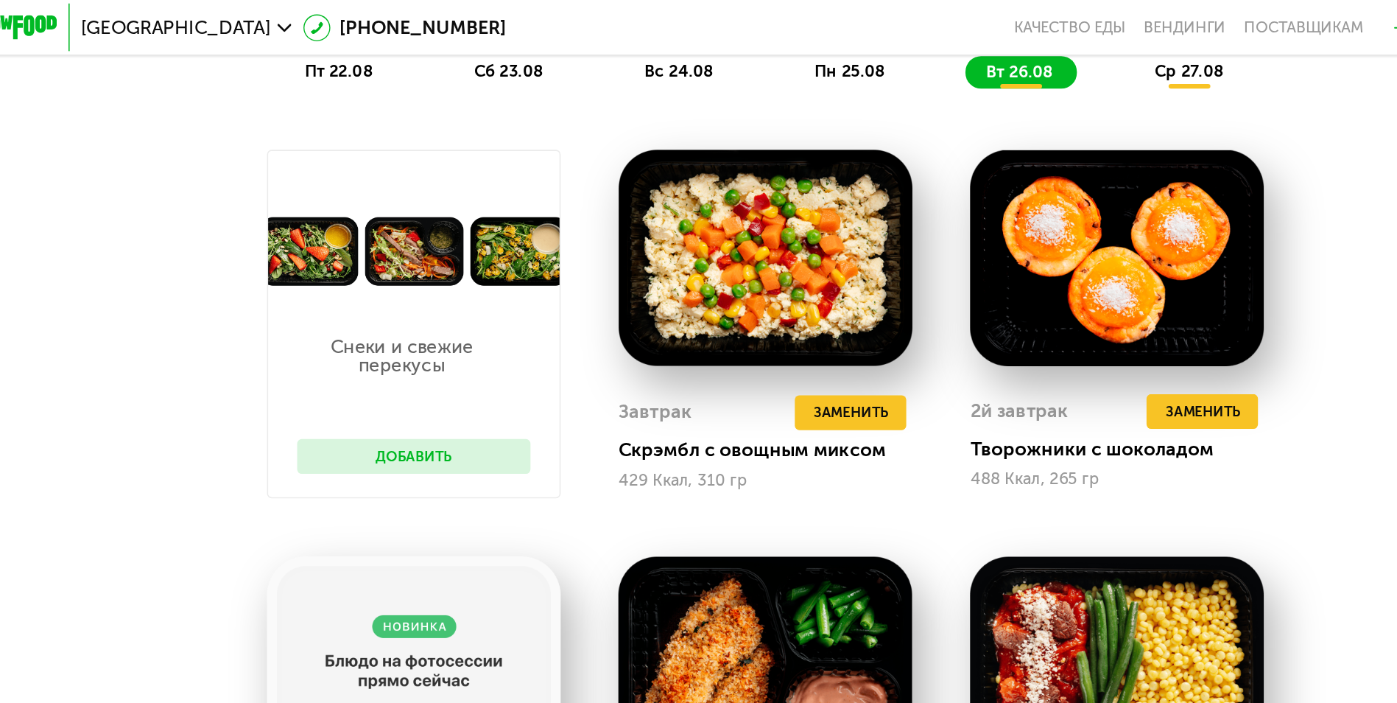
click at [969, 49] on span "ср 27.08" at bounding box center [967, 45] width 44 height 13
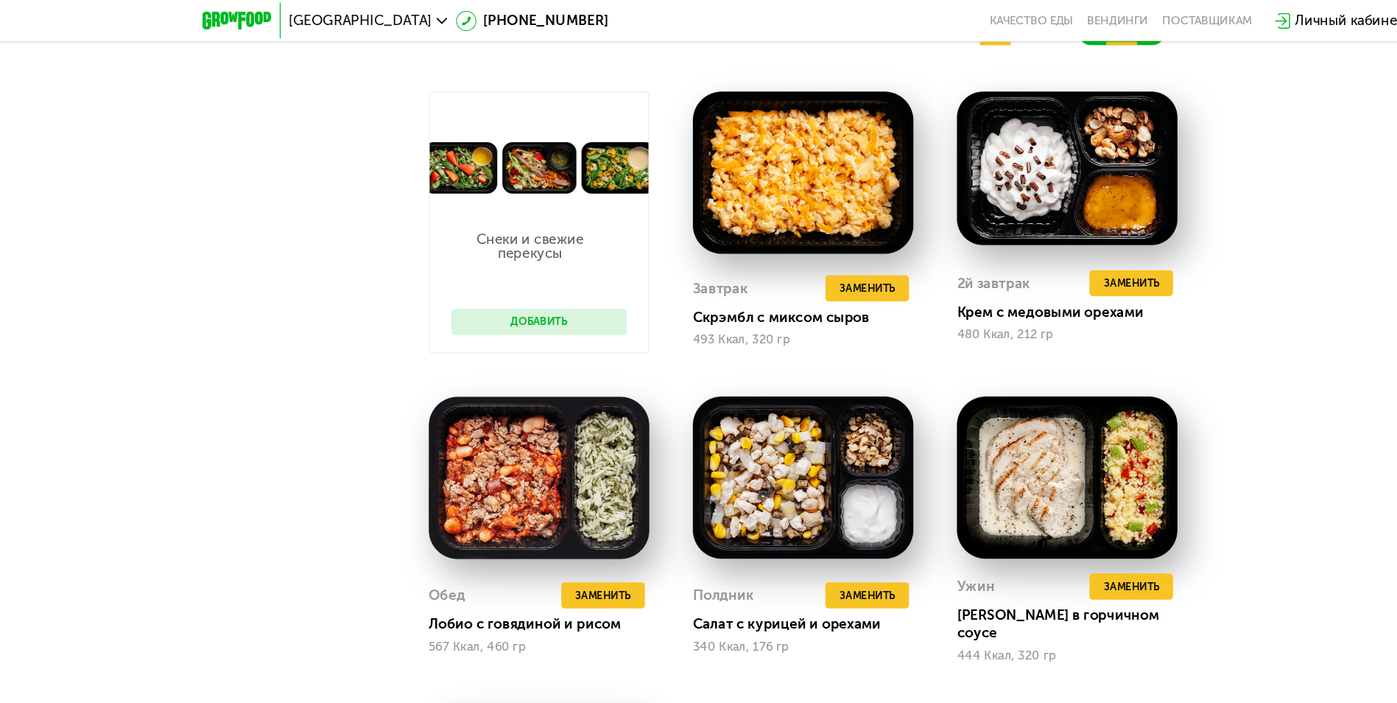
scroll to position [1042, 0]
